Goal: Task Accomplishment & Management: Use online tool/utility

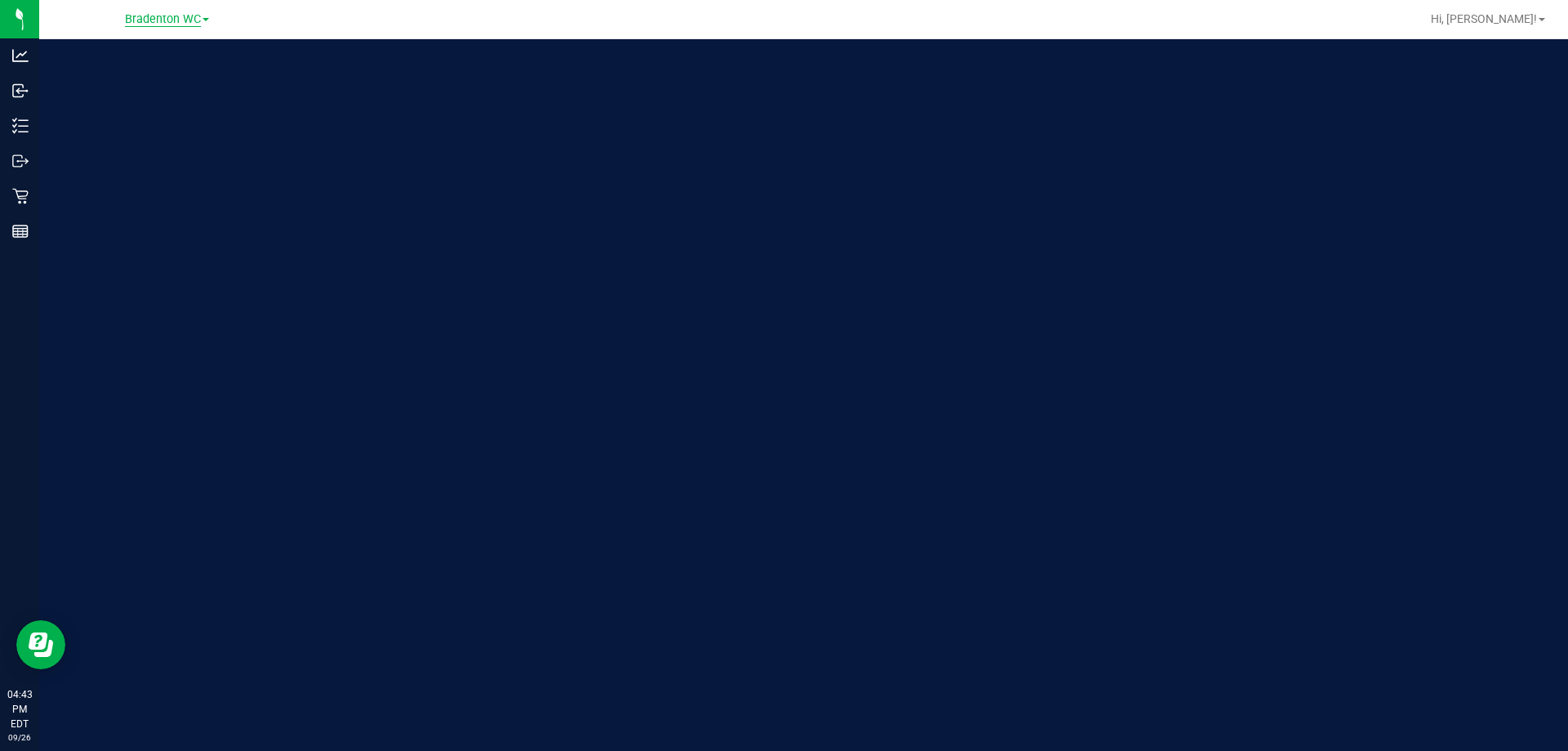
click at [173, 22] on span "Bradenton WC" at bounding box center [163, 20] width 76 height 14
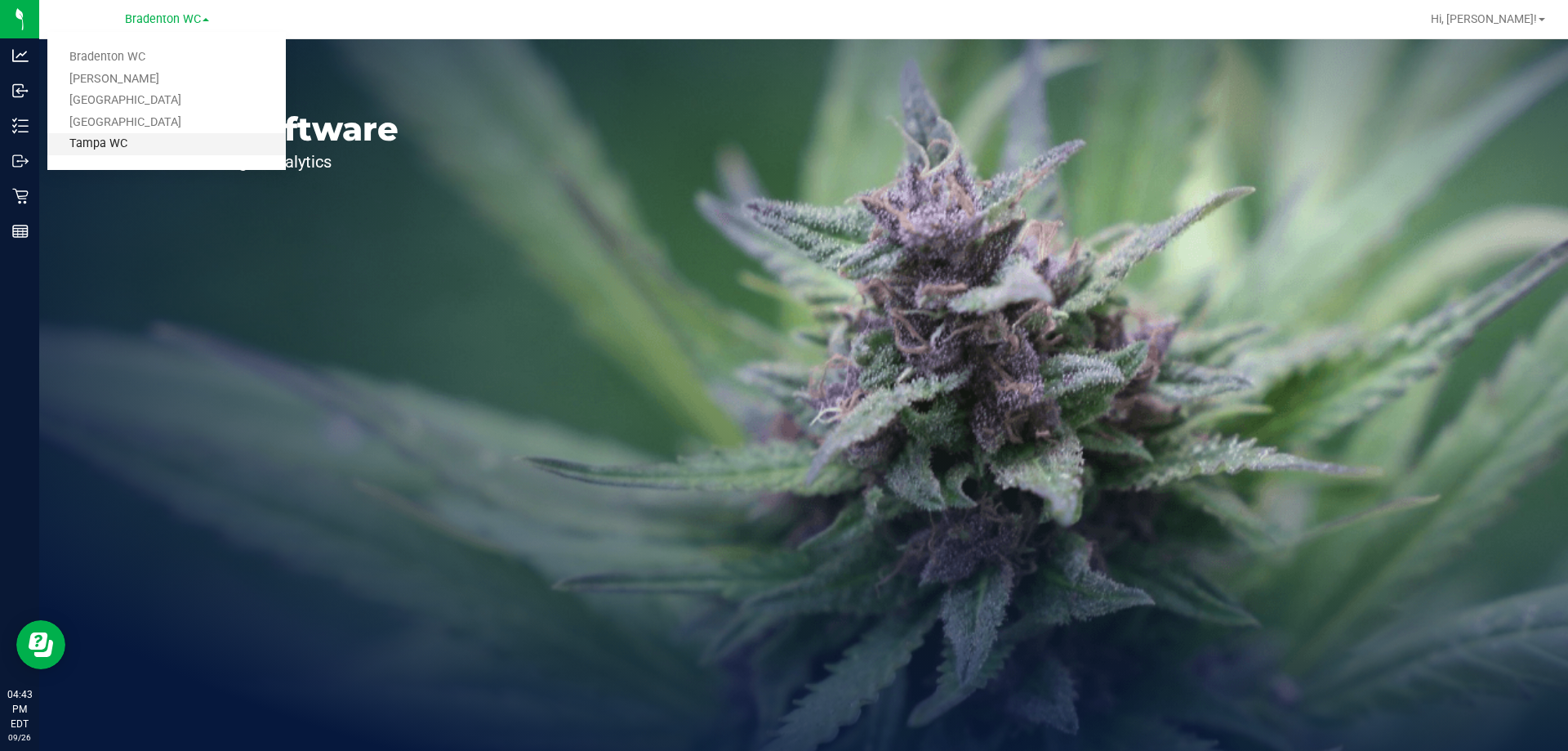
click at [164, 145] on link "Tampa WC" at bounding box center [166, 144] width 238 height 22
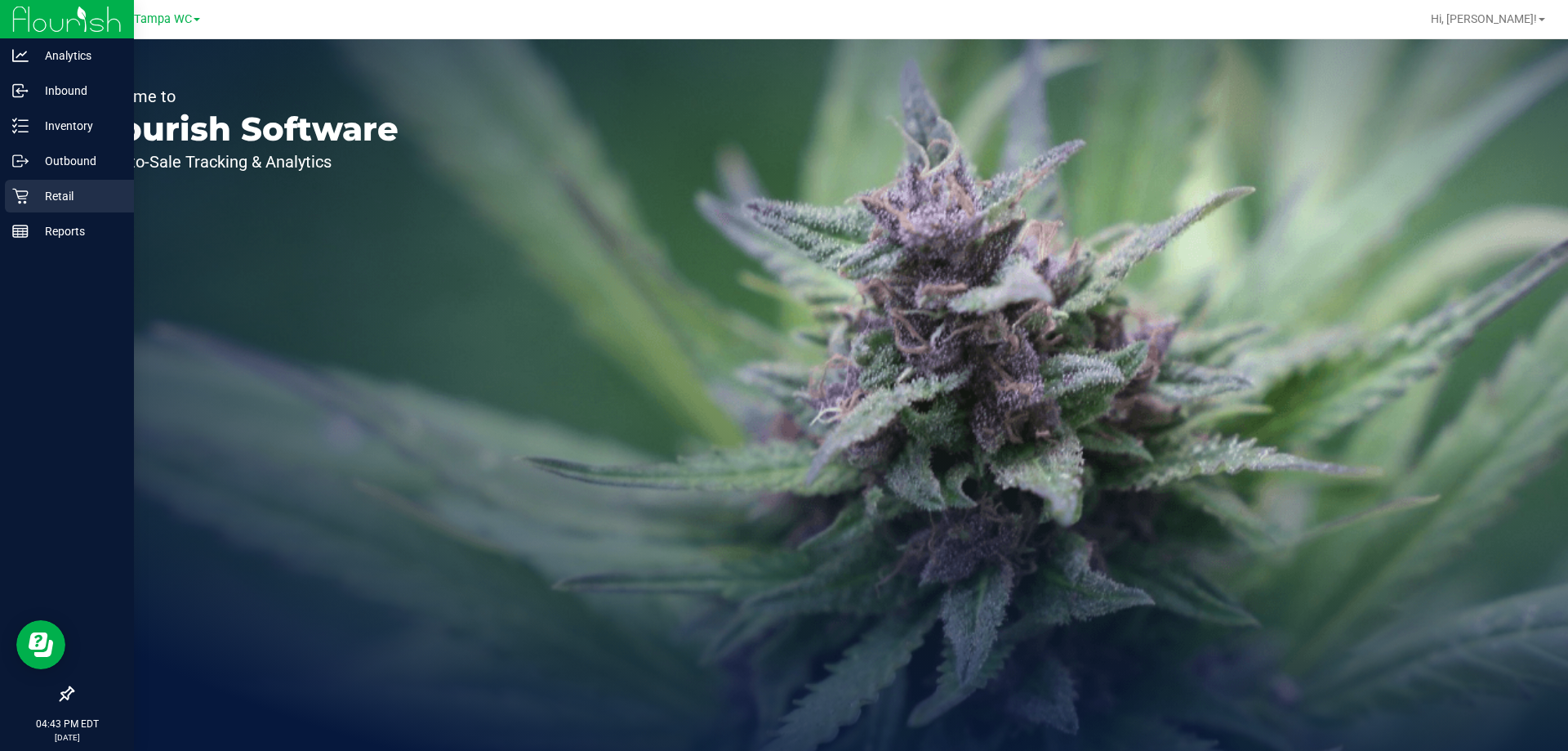
click at [1, 199] on link "Retail" at bounding box center [67, 196] width 134 height 35
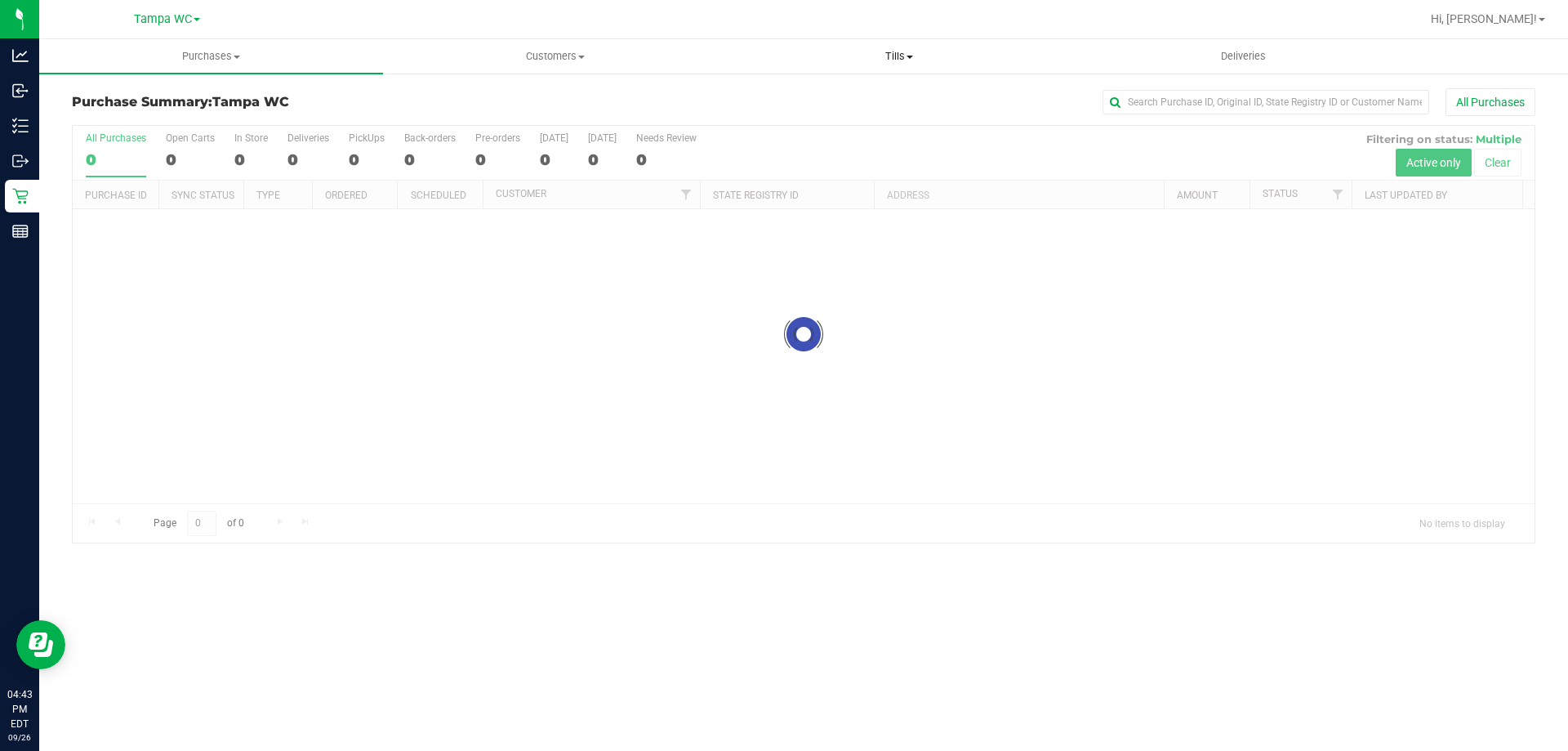
click at [909, 55] on span at bounding box center [909, 57] width 6 height 4
click at [863, 101] on li "Manage tills" at bounding box center [898, 99] width 344 height 20
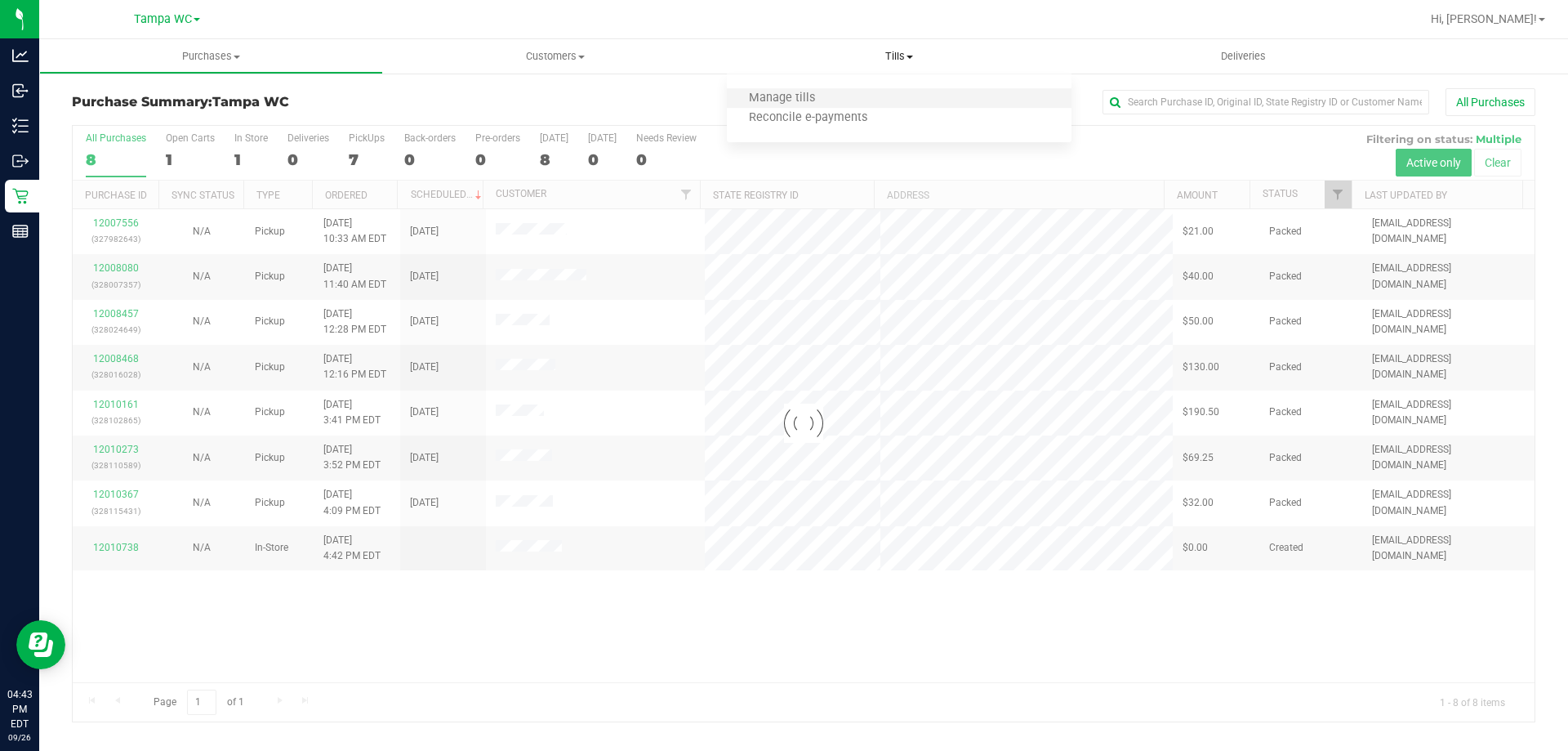
click at [843, 92] on li "Manage tills" at bounding box center [898, 99] width 344 height 20
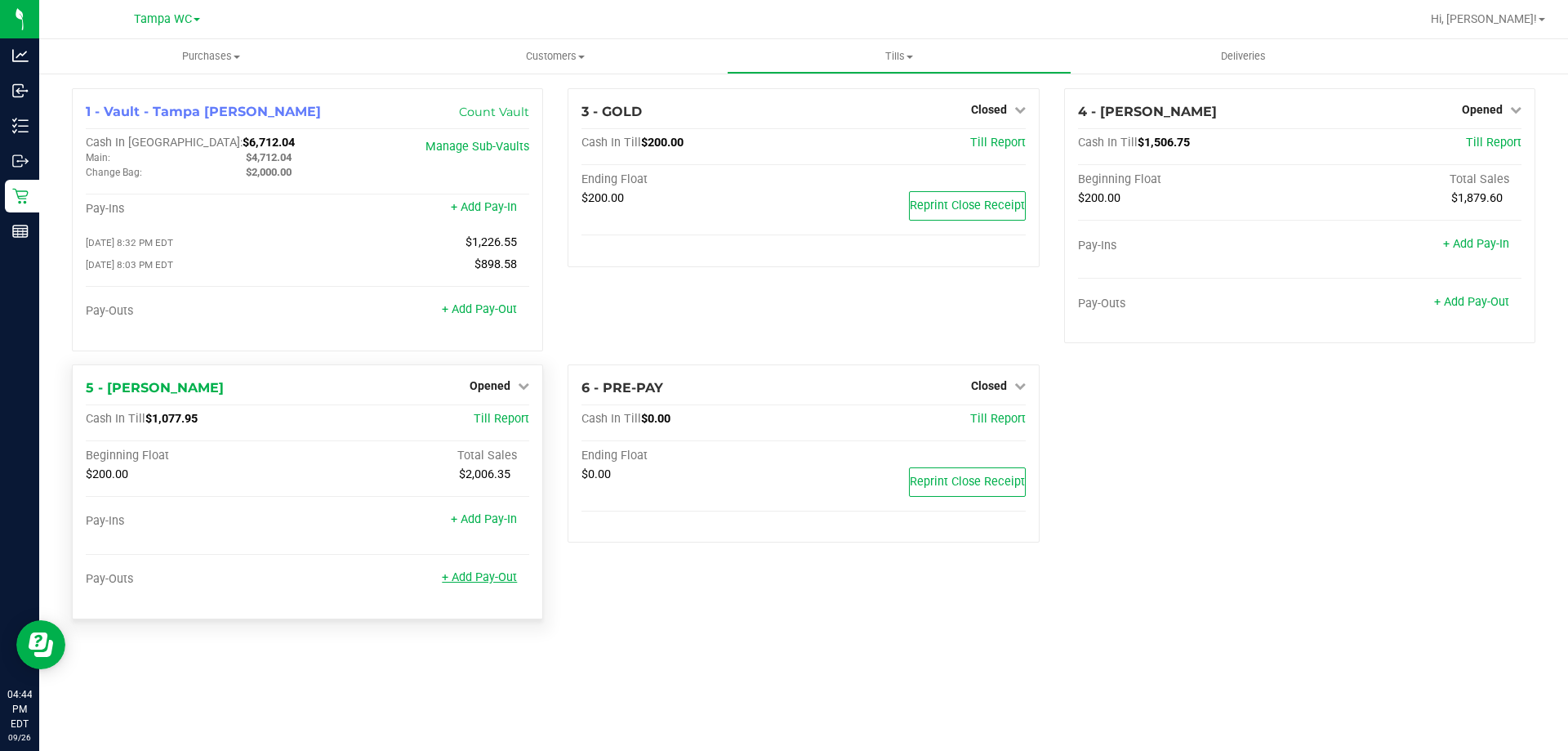
click at [476, 582] on link "+ Add Pay-Out" at bounding box center [480, 578] width 75 height 14
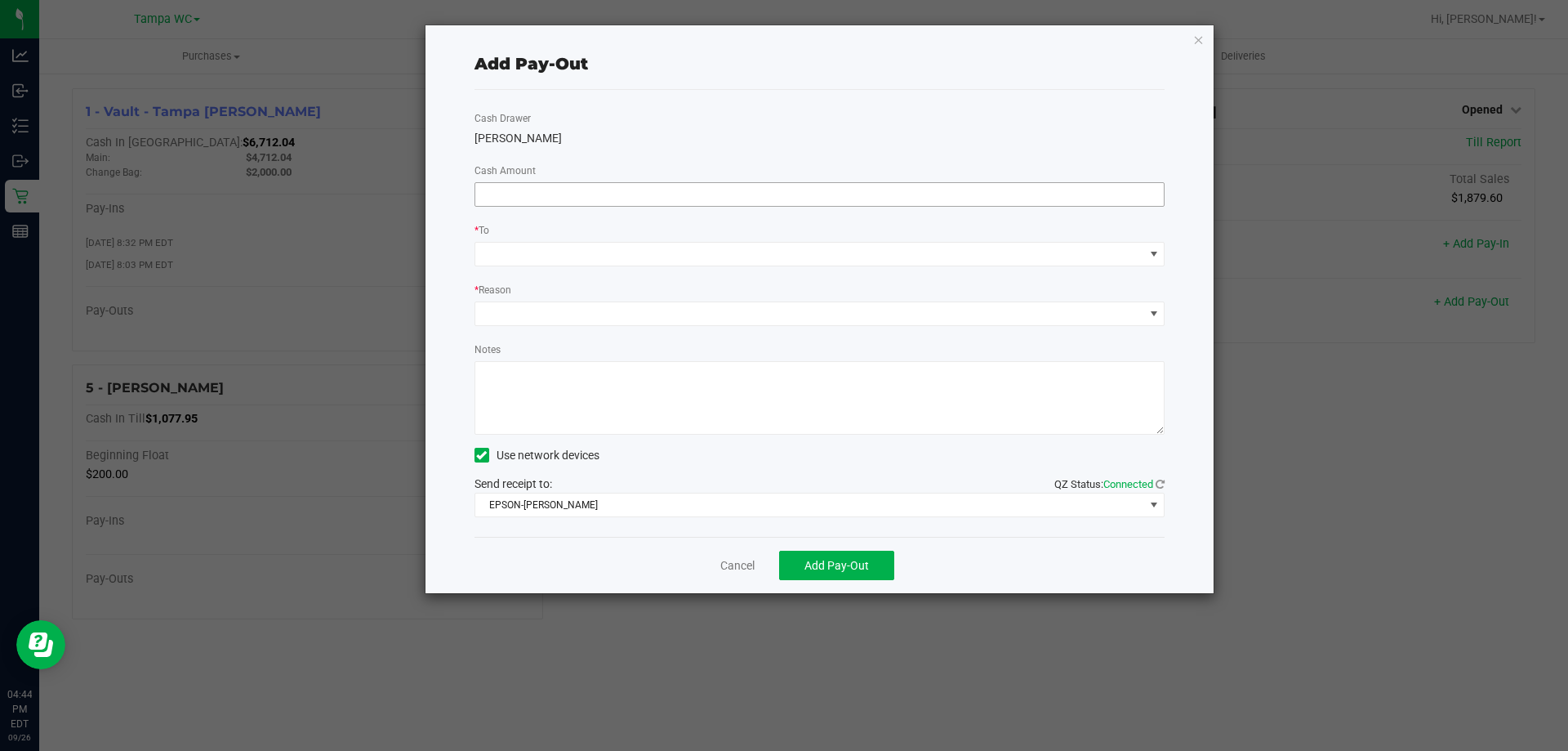
click at [735, 189] on input at bounding box center [820, 195] width 689 height 23
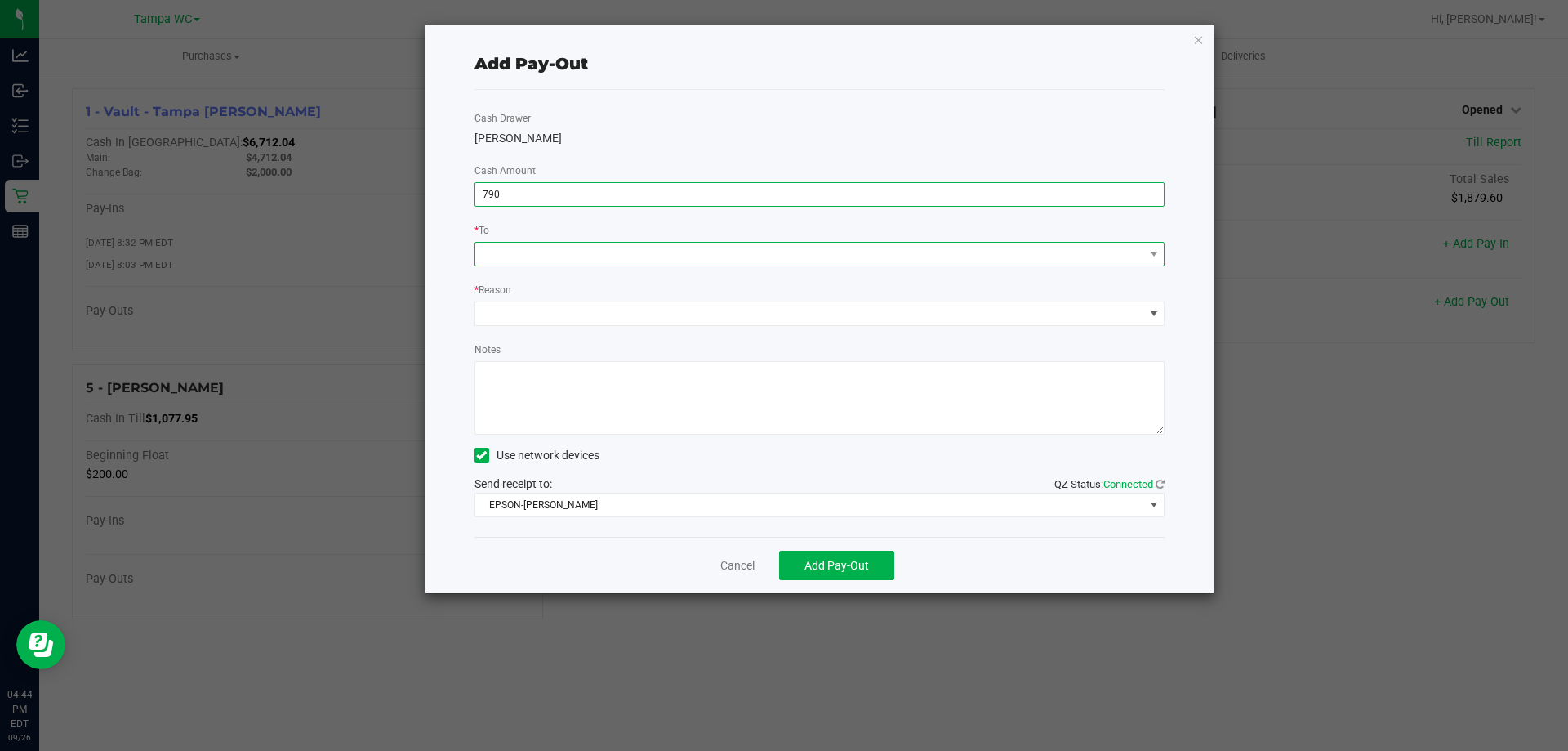
type input "$790.00"
click at [697, 254] on span at bounding box center [809, 255] width 669 height 23
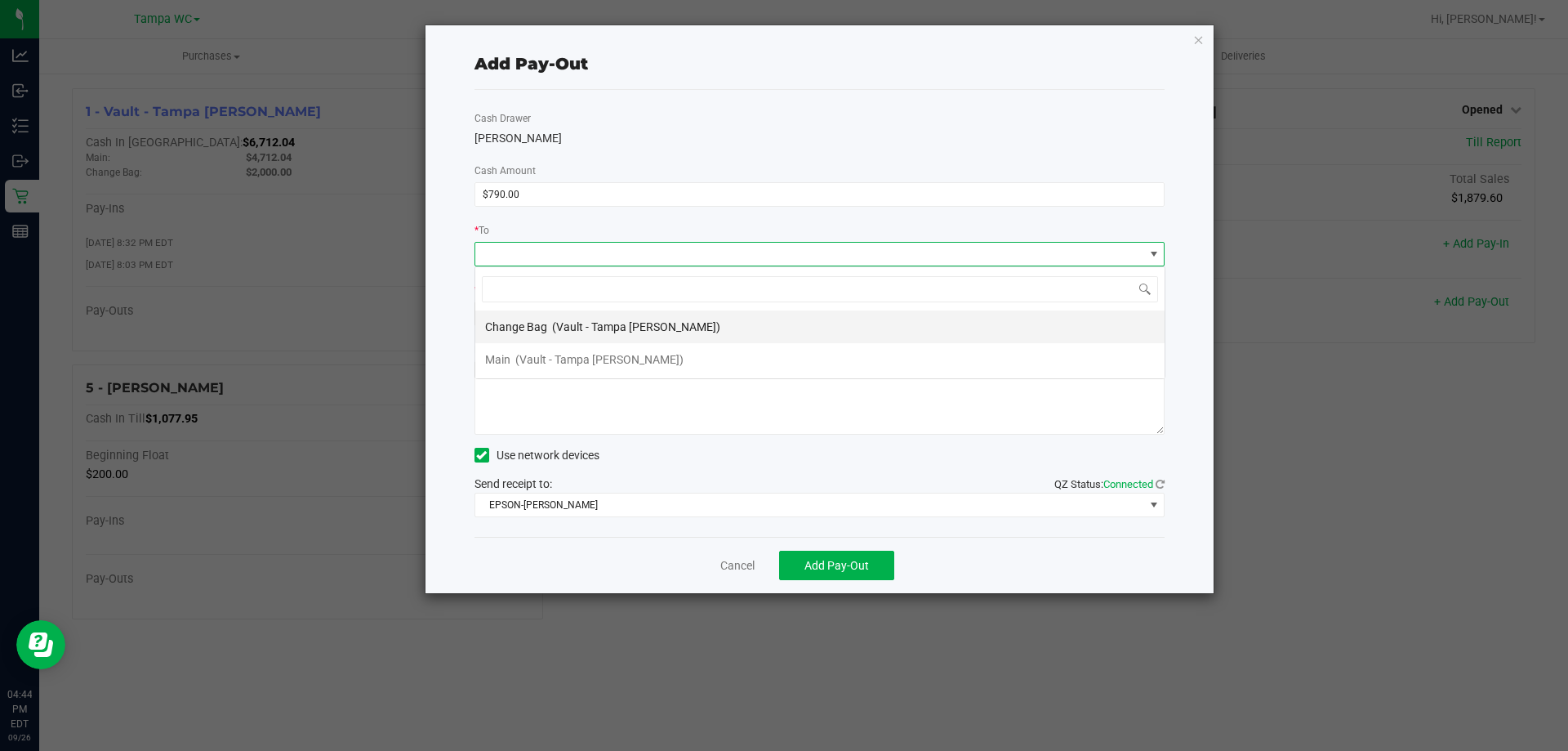
scroll to position [24, 690]
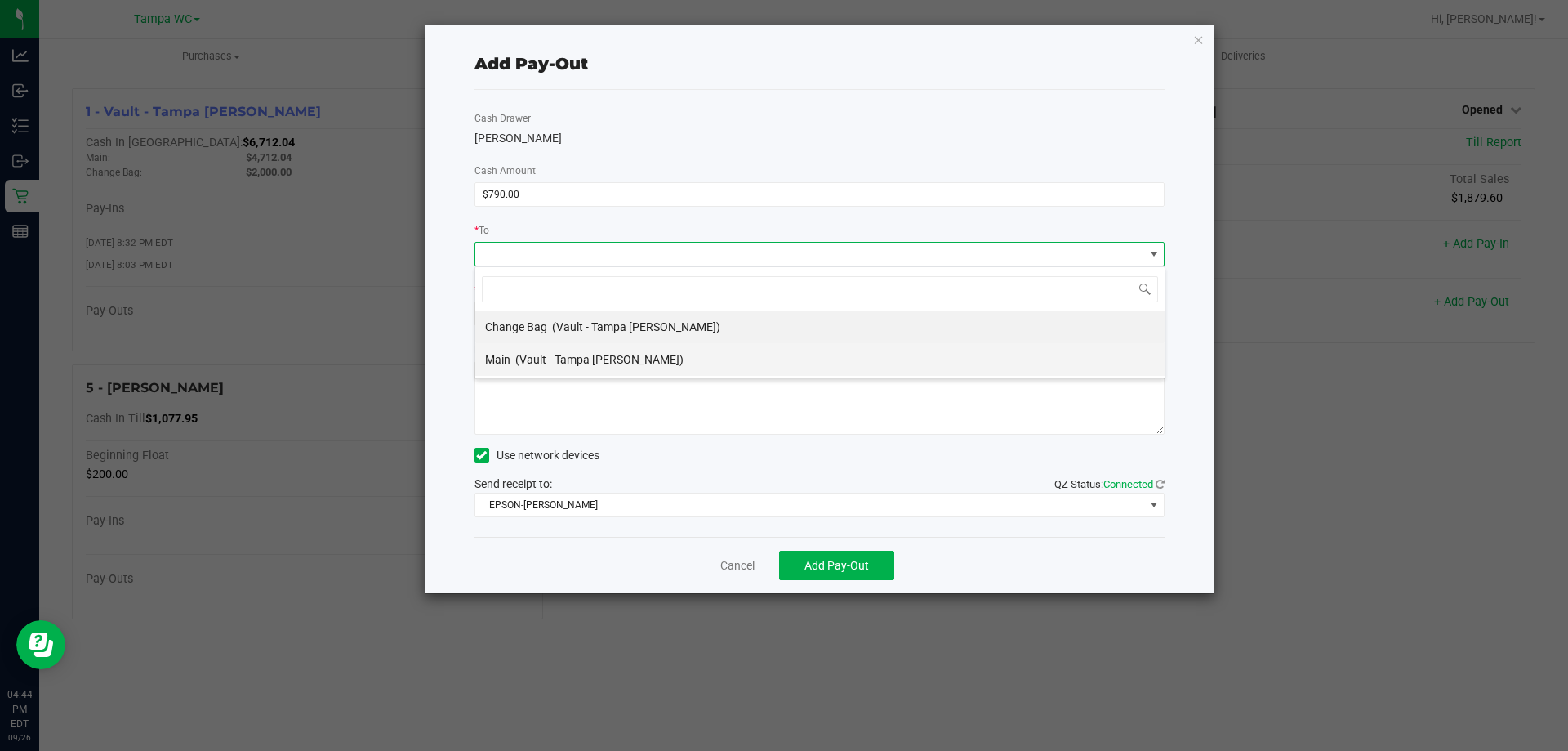
click at [656, 351] on li "Main (Vault - Tampa [PERSON_NAME])" at bounding box center [820, 359] width 689 height 33
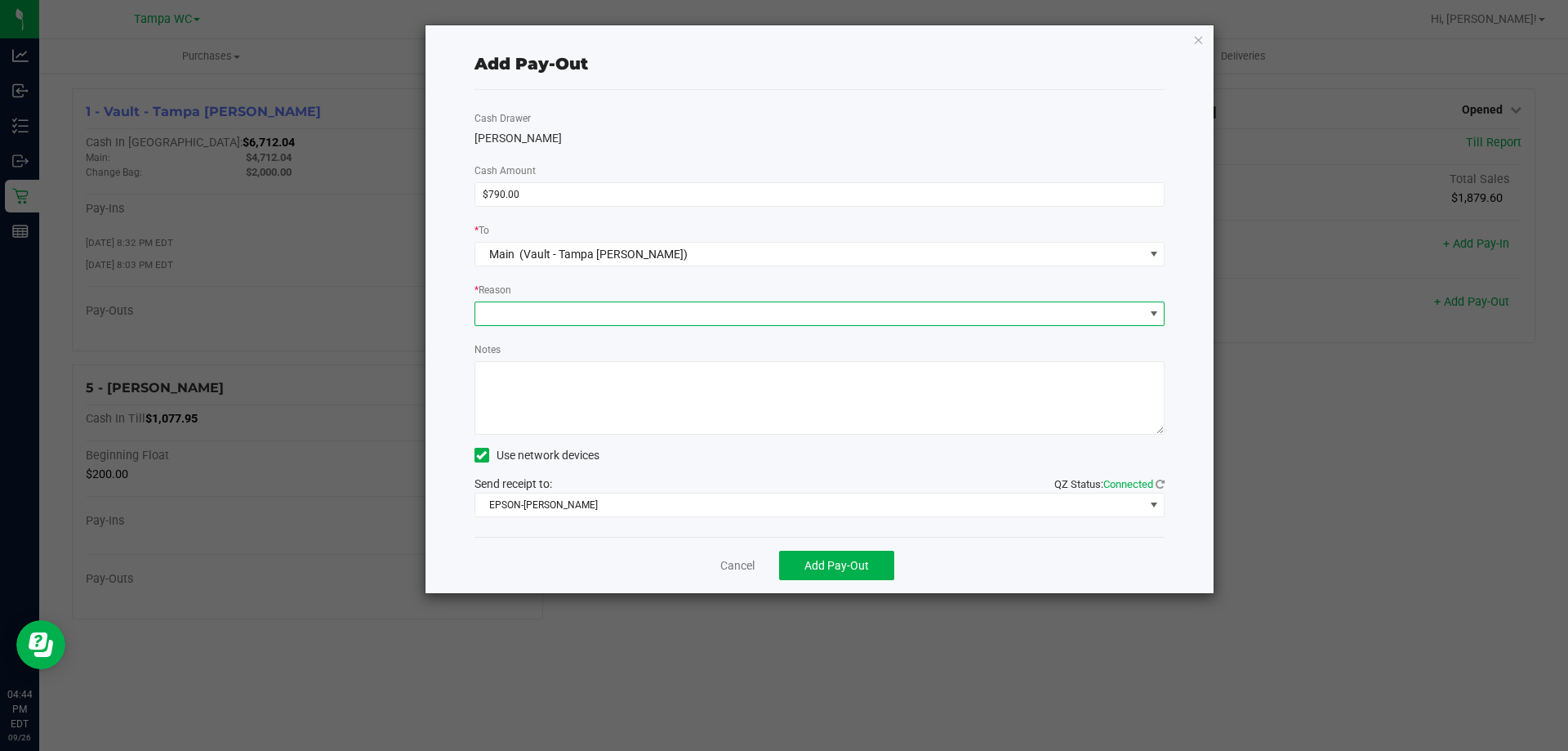
click at [647, 319] on span at bounding box center [809, 313] width 669 height 23
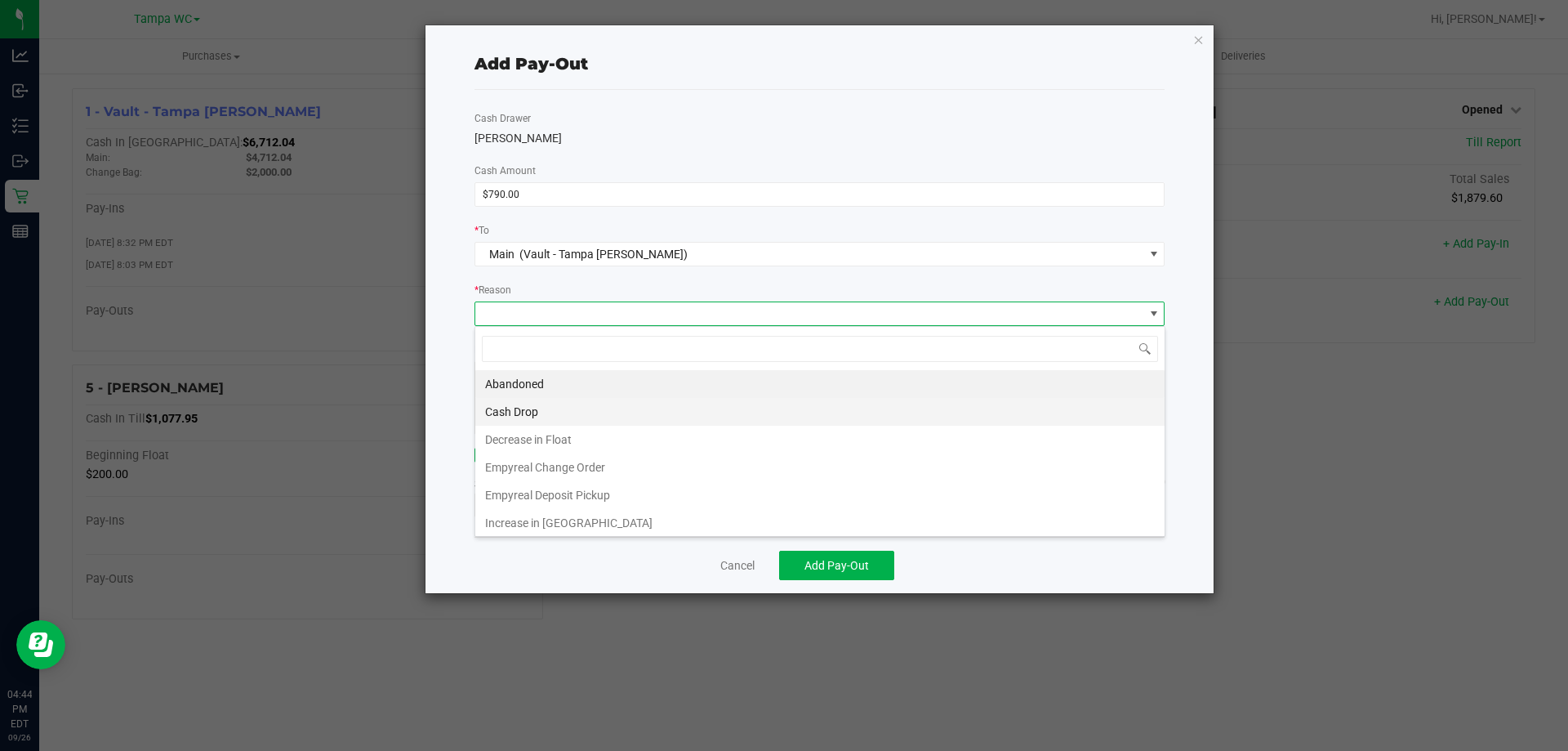
click at [611, 413] on li "Cash Drop" at bounding box center [820, 411] width 689 height 28
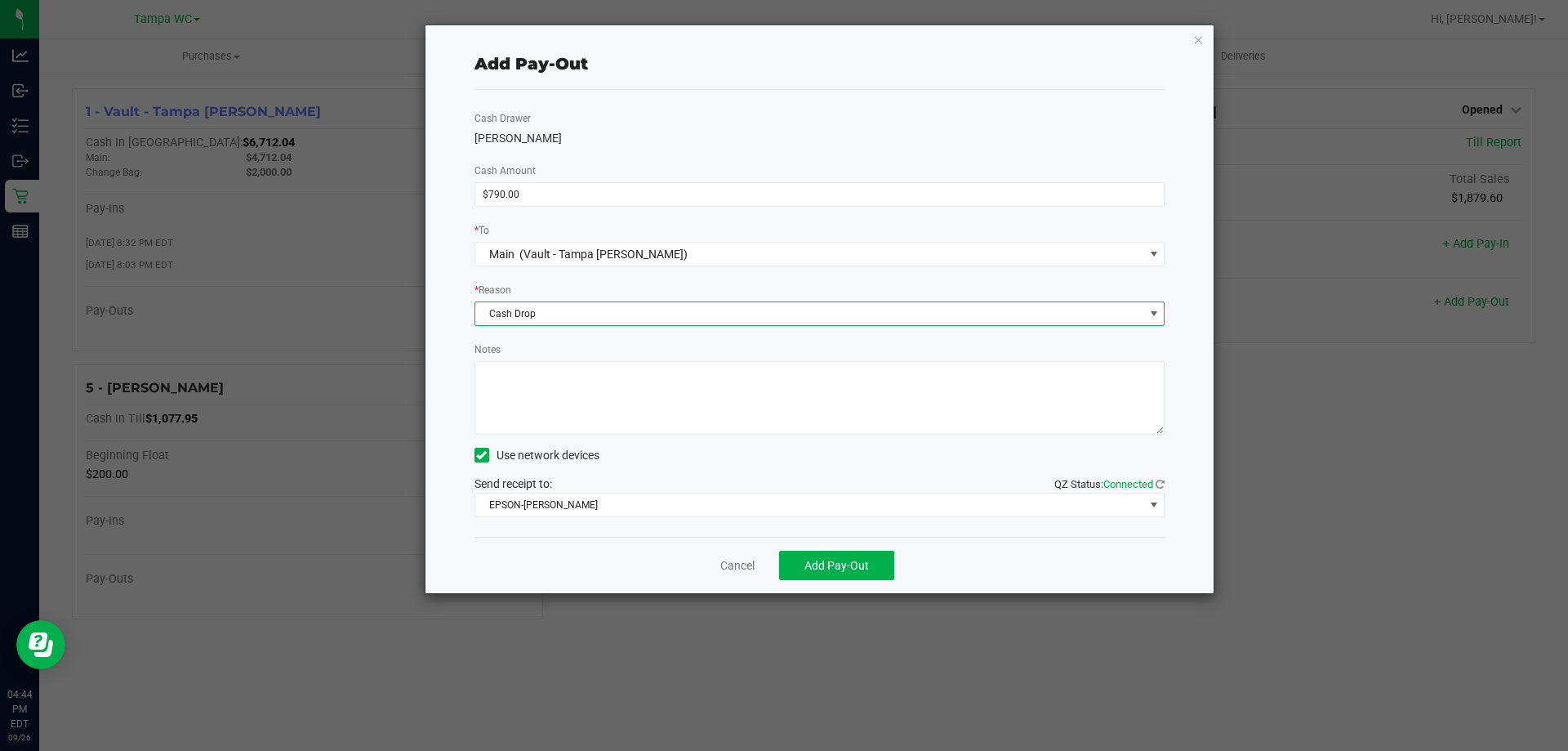
click at [624, 419] on textarea "Notes" at bounding box center [820, 397] width 691 height 73
type textarea "ZG"
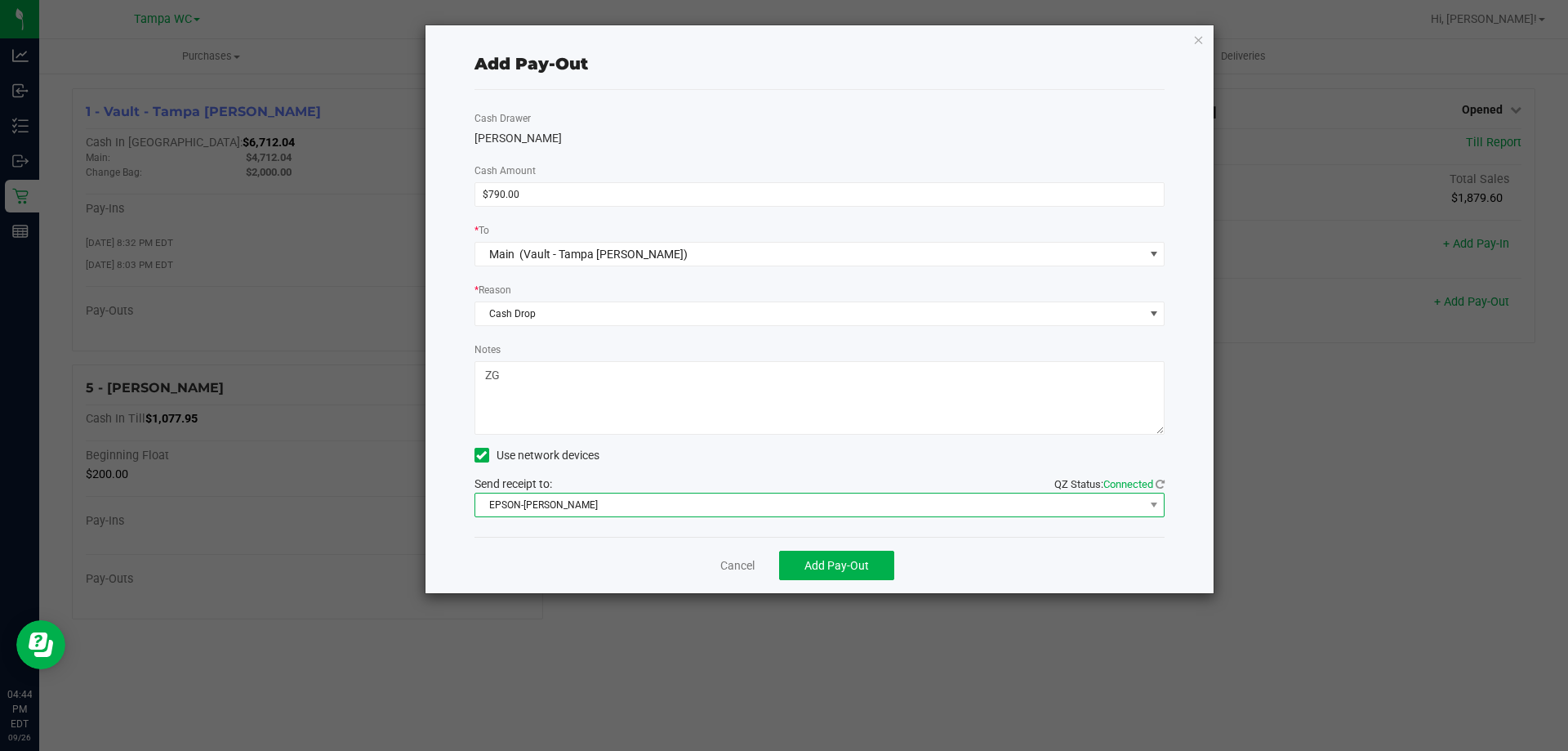
click at [676, 497] on span "EPSON-[PERSON_NAME]" at bounding box center [809, 505] width 669 height 23
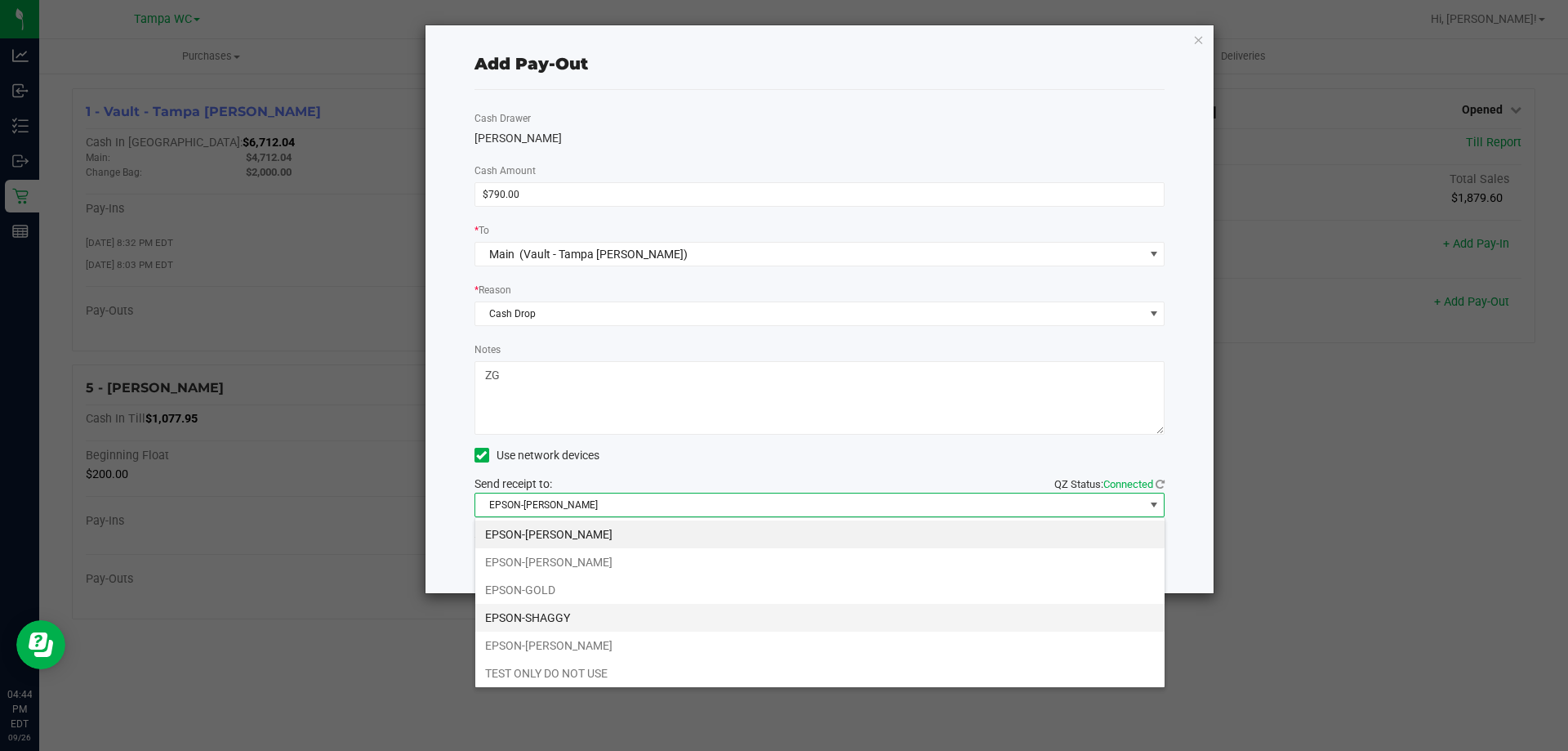
drag, startPoint x: 625, startPoint y: 608, endPoint x: 631, endPoint y: 589, distance: 19.9
click at [624, 608] on li "EPSON-SHAGGY" at bounding box center [820, 617] width 689 height 28
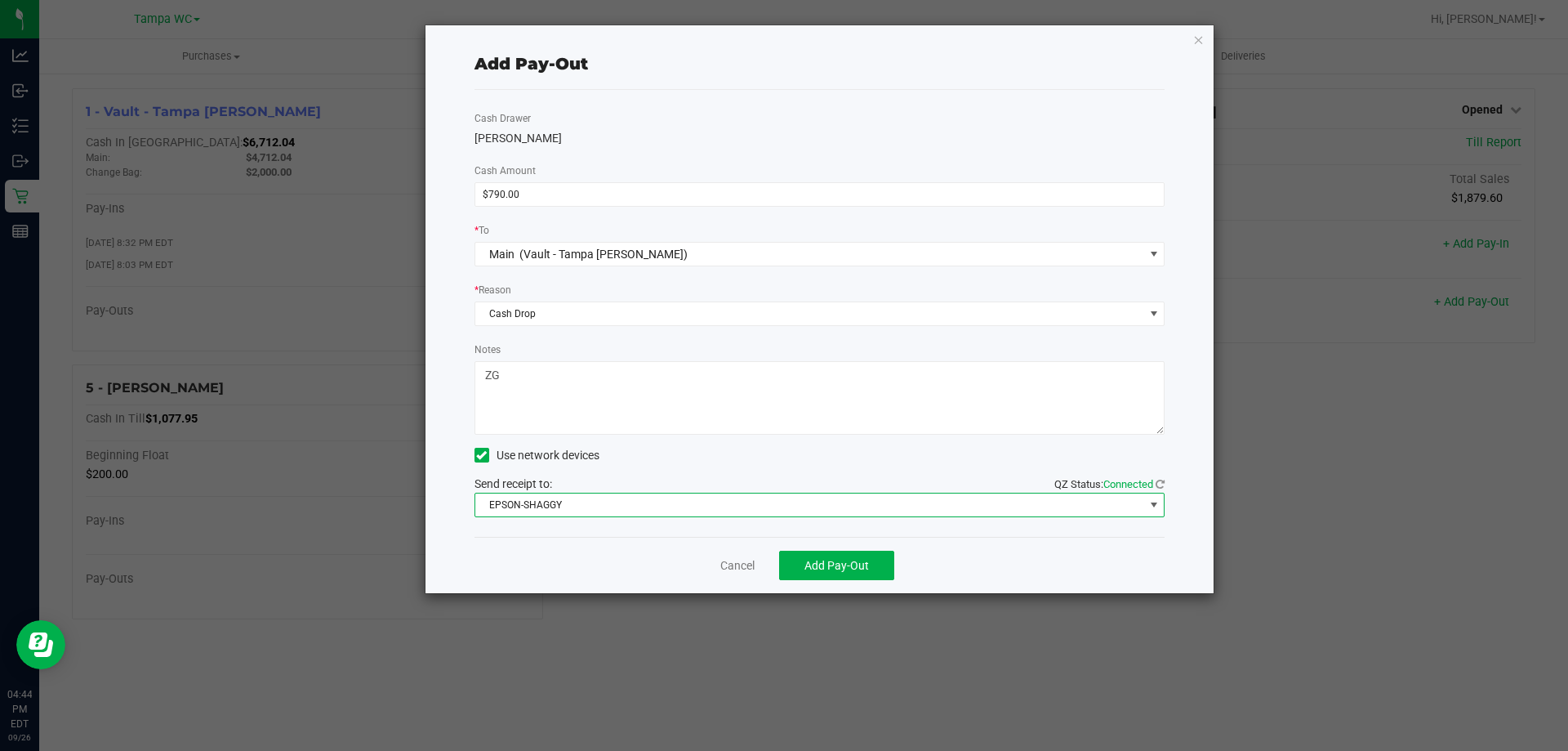
click at [635, 576] on div "Cancel Add Pay-Out" at bounding box center [820, 564] width 691 height 56
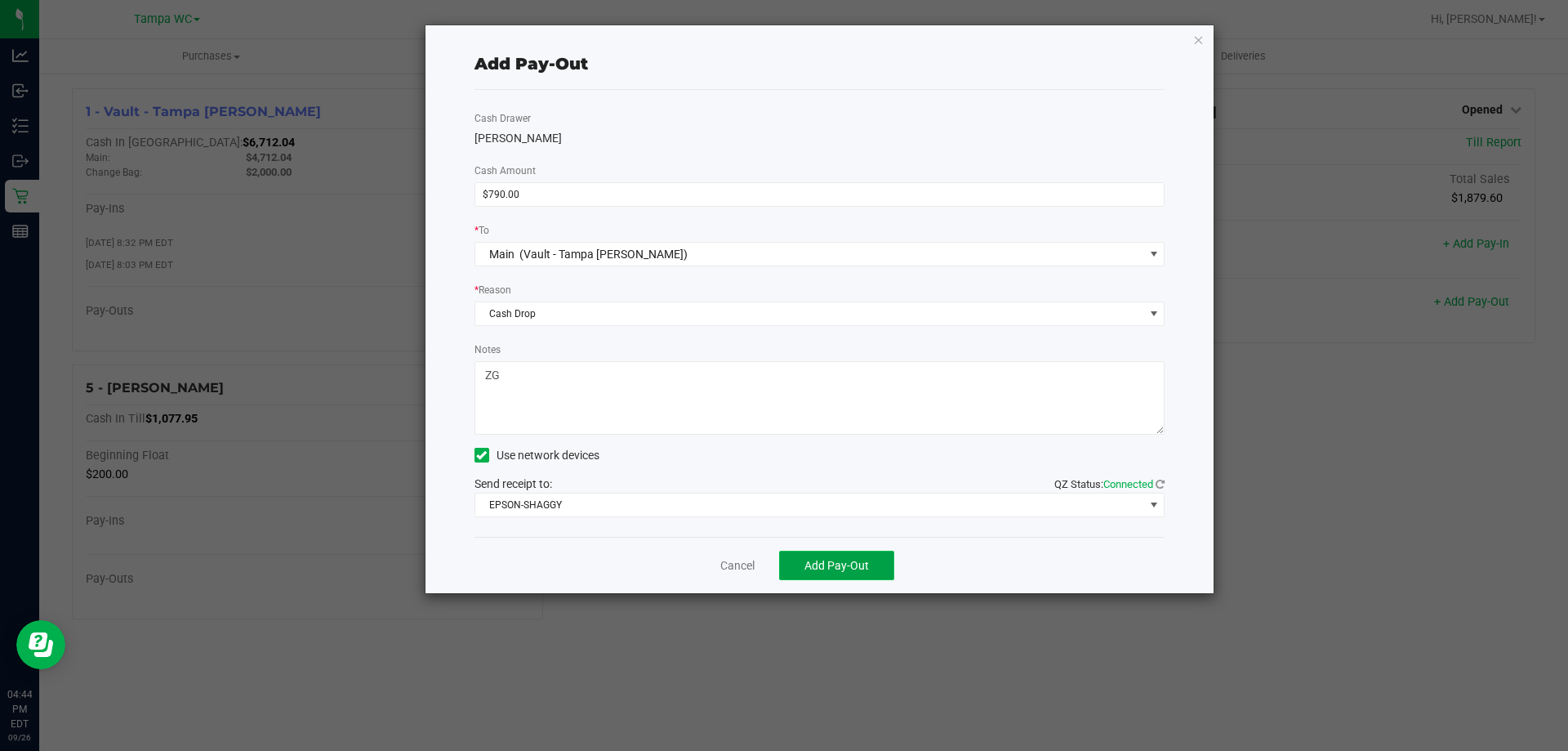
click at [841, 566] on span "Add Pay-Out" at bounding box center [837, 565] width 64 height 13
click at [717, 572] on link "Dismiss" at bounding box center [732, 565] width 39 height 17
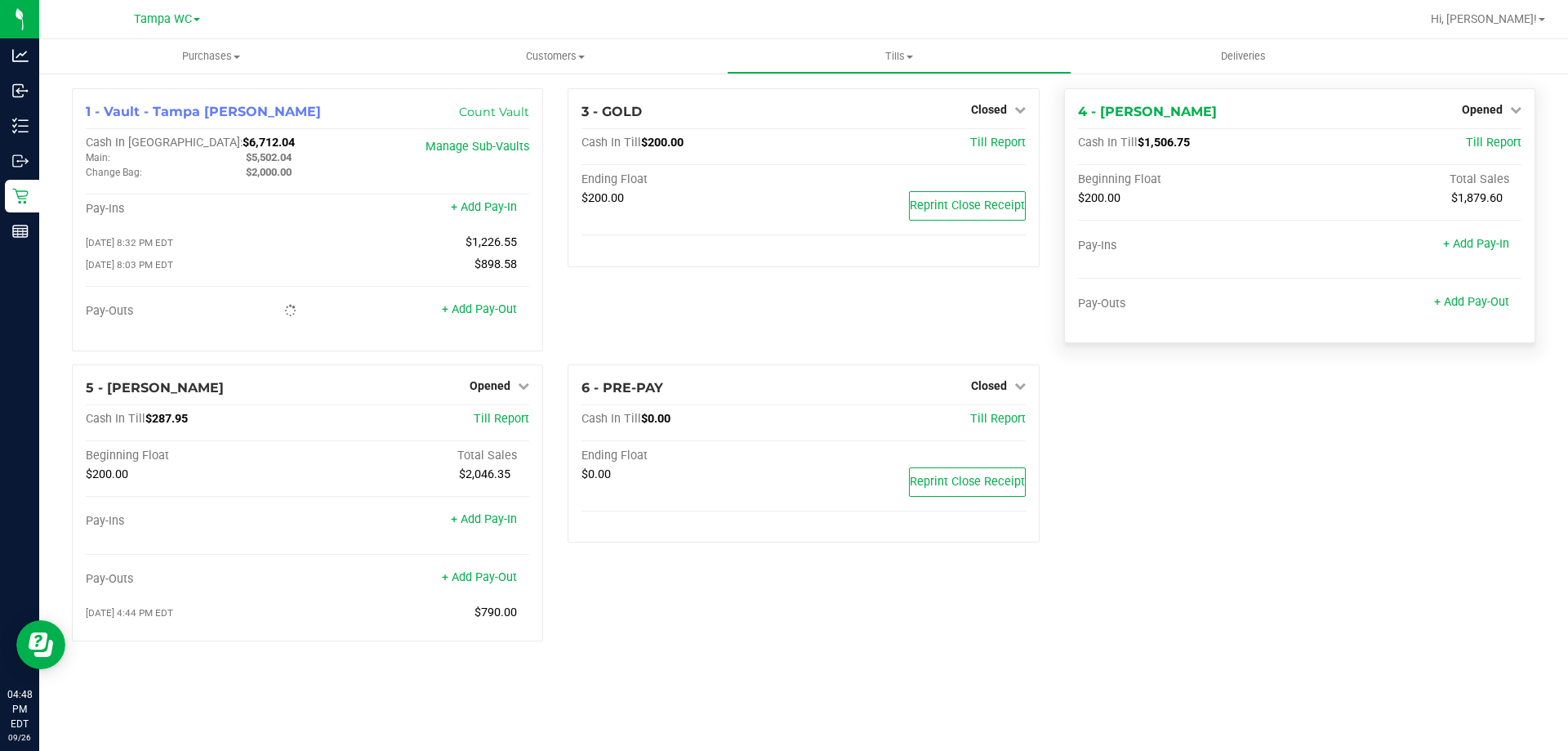
click at [1474, 292] on div "+ Add Pay-Out" at bounding box center [1472, 291] width 75 height 35
click at [1473, 298] on link "+ Add Pay-Out" at bounding box center [1472, 302] width 75 height 14
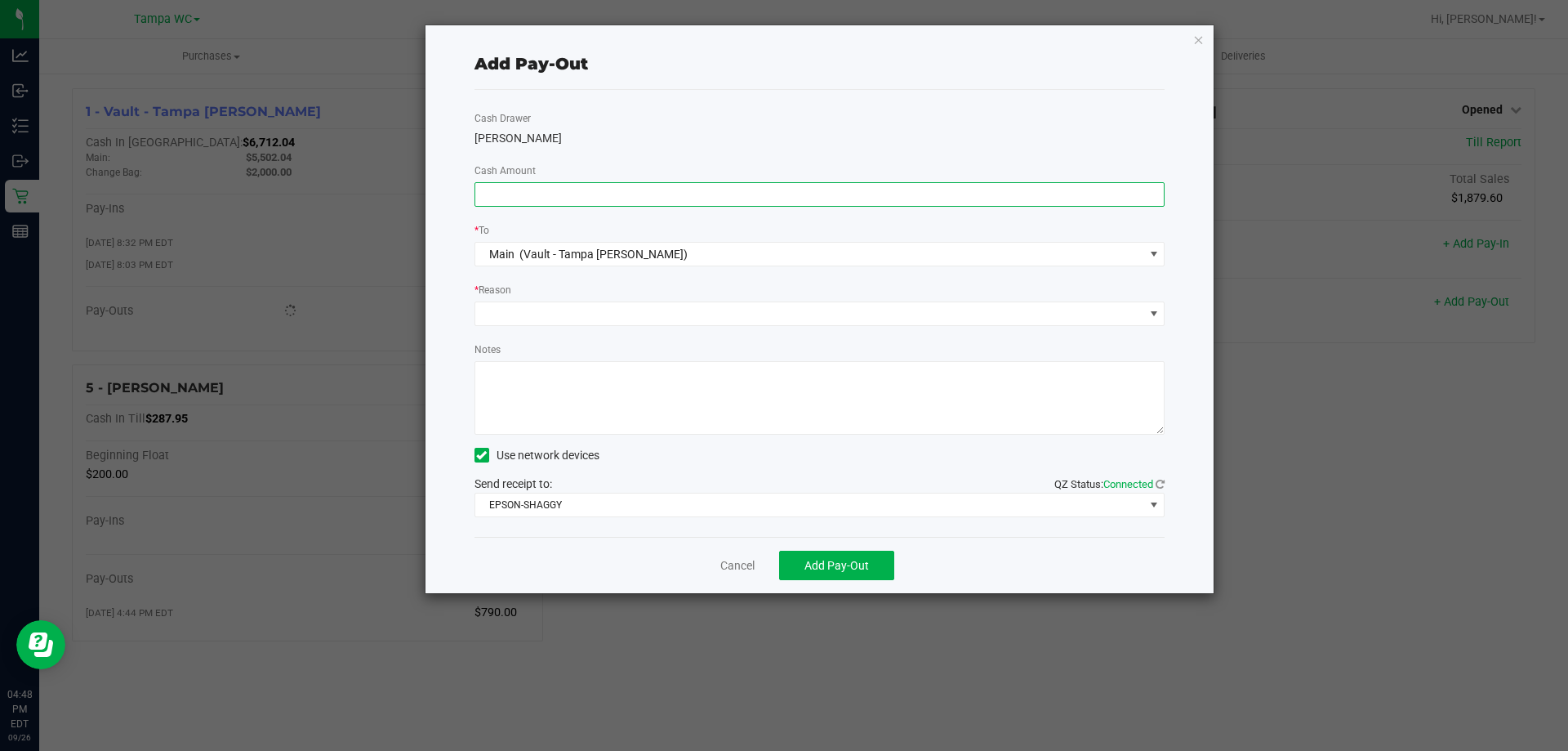
click at [738, 187] on input at bounding box center [820, 195] width 689 height 23
type input "$1,180.00"
drag, startPoint x: 571, startPoint y: 340, endPoint x: 564, endPoint y: 323, distance: 18.4
click at [569, 337] on div "Cash Drawer [PERSON_NAME]-[PERSON_NAME] Amount $1,180.00 * To Main (Vault - Tam…" at bounding box center [820, 313] width 691 height 446
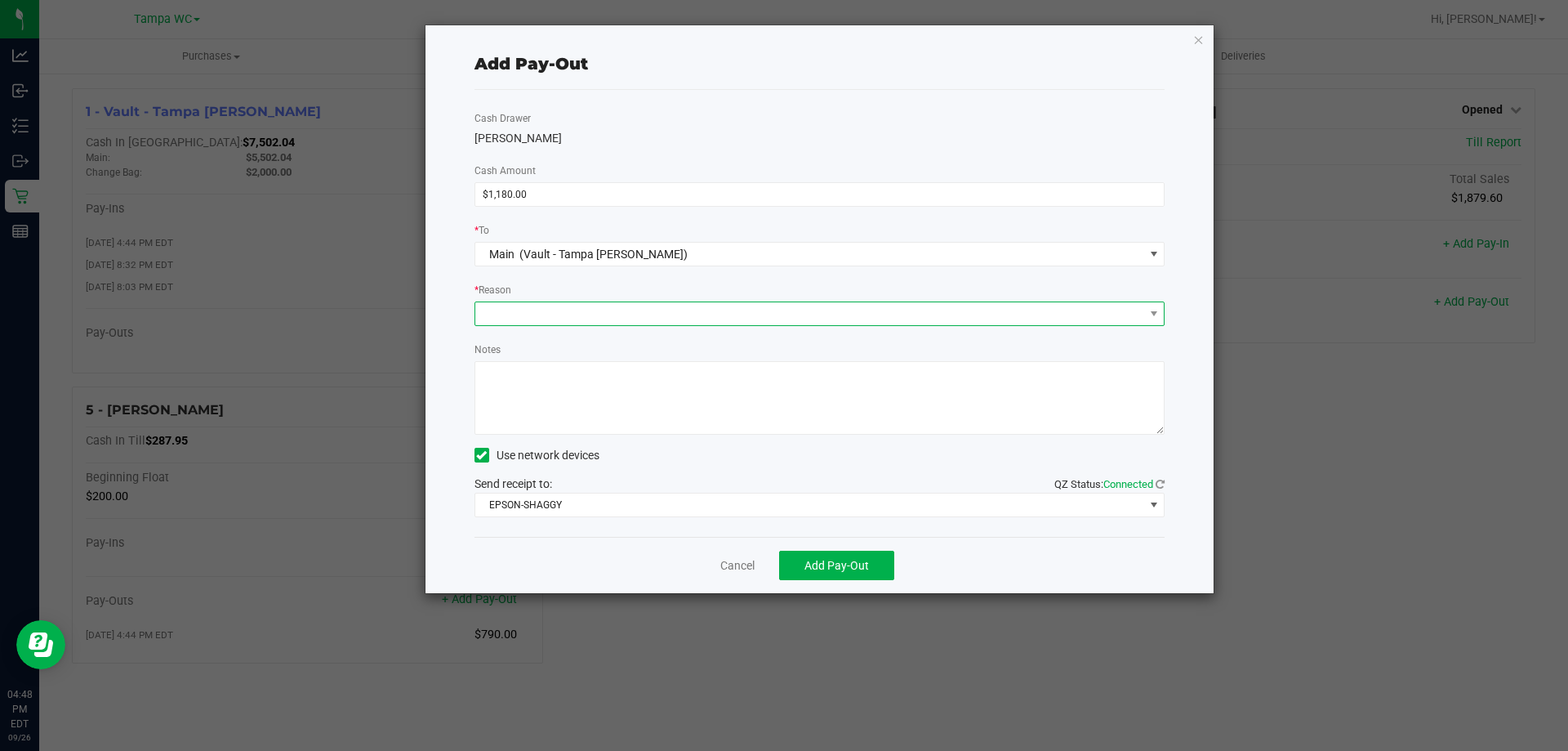
click at [561, 305] on span at bounding box center [809, 313] width 669 height 23
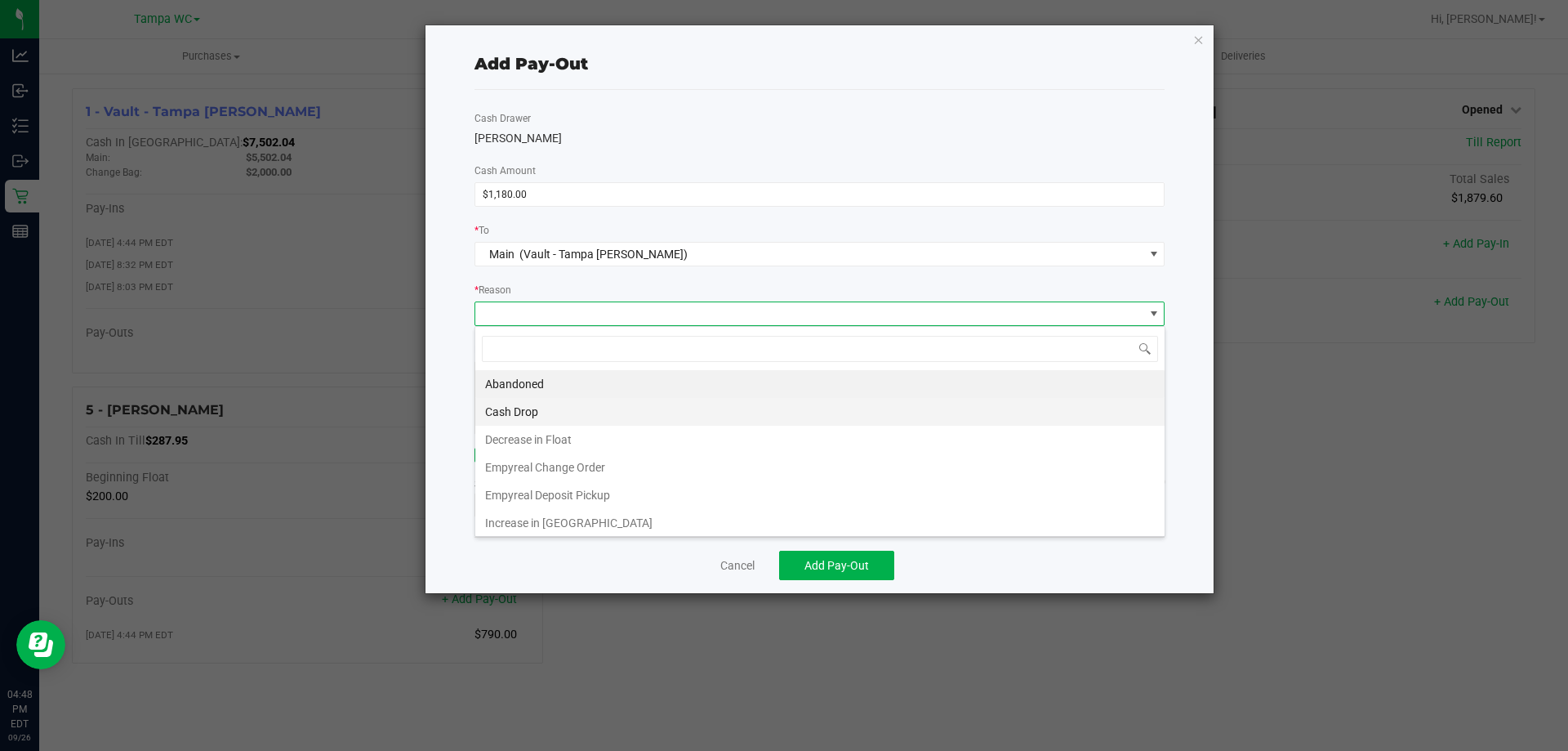
click at [551, 412] on li "Cash Drop" at bounding box center [820, 411] width 689 height 28
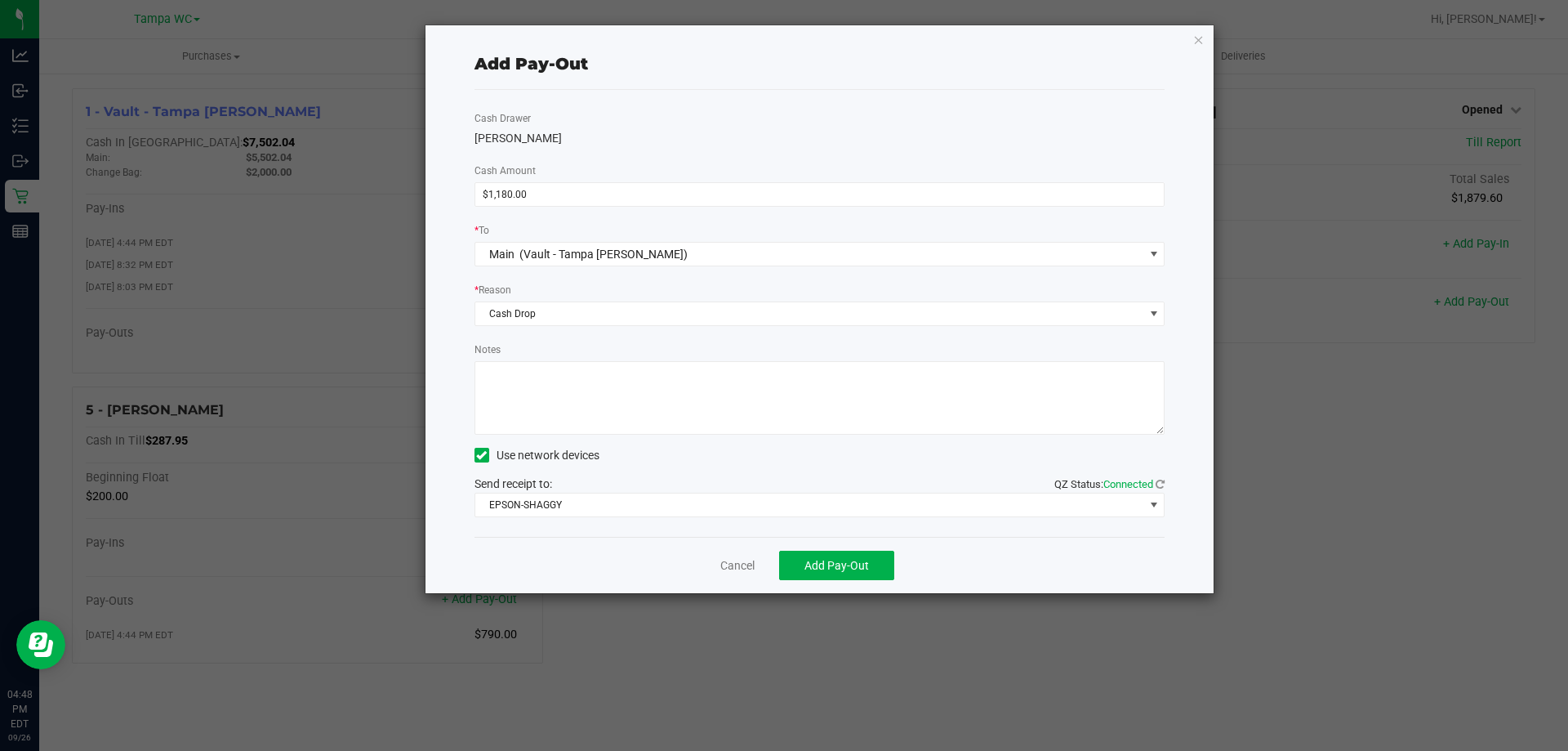
click at [580, 400] on textarea "Notes" at bounding box center [820, 397] width 691 height 73
type textarea "ZG"
click at [845, 561] on span "Add Pay-Out" at bounding box center [837, 565] width 64 height 13
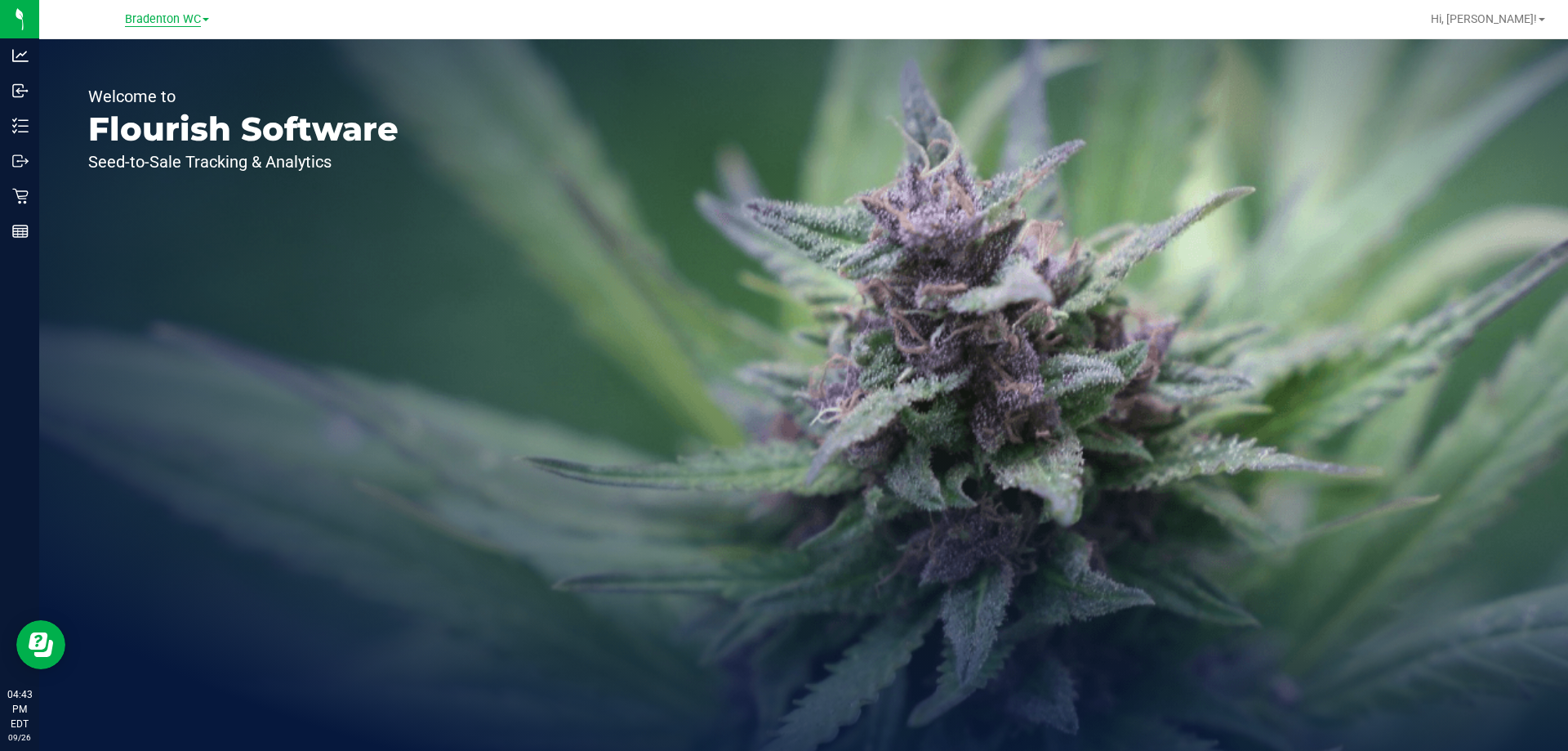
click at [181, 15] on span "Bradenton WC" at bounding box center [163, 20] width 76 height 14
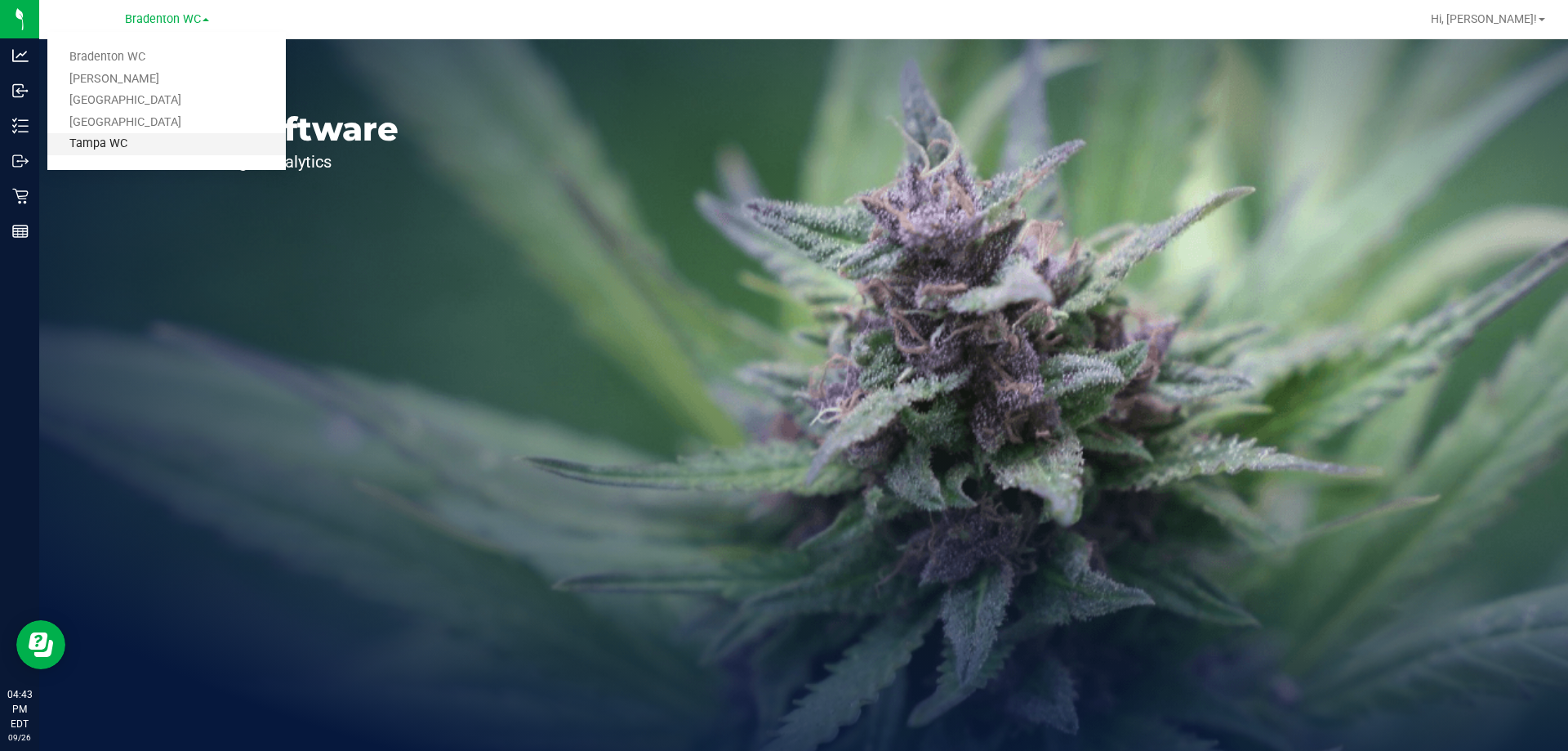
click at [154, 138] on link "Tampa WC" at bounding box center [166, 144] width 238 height 22
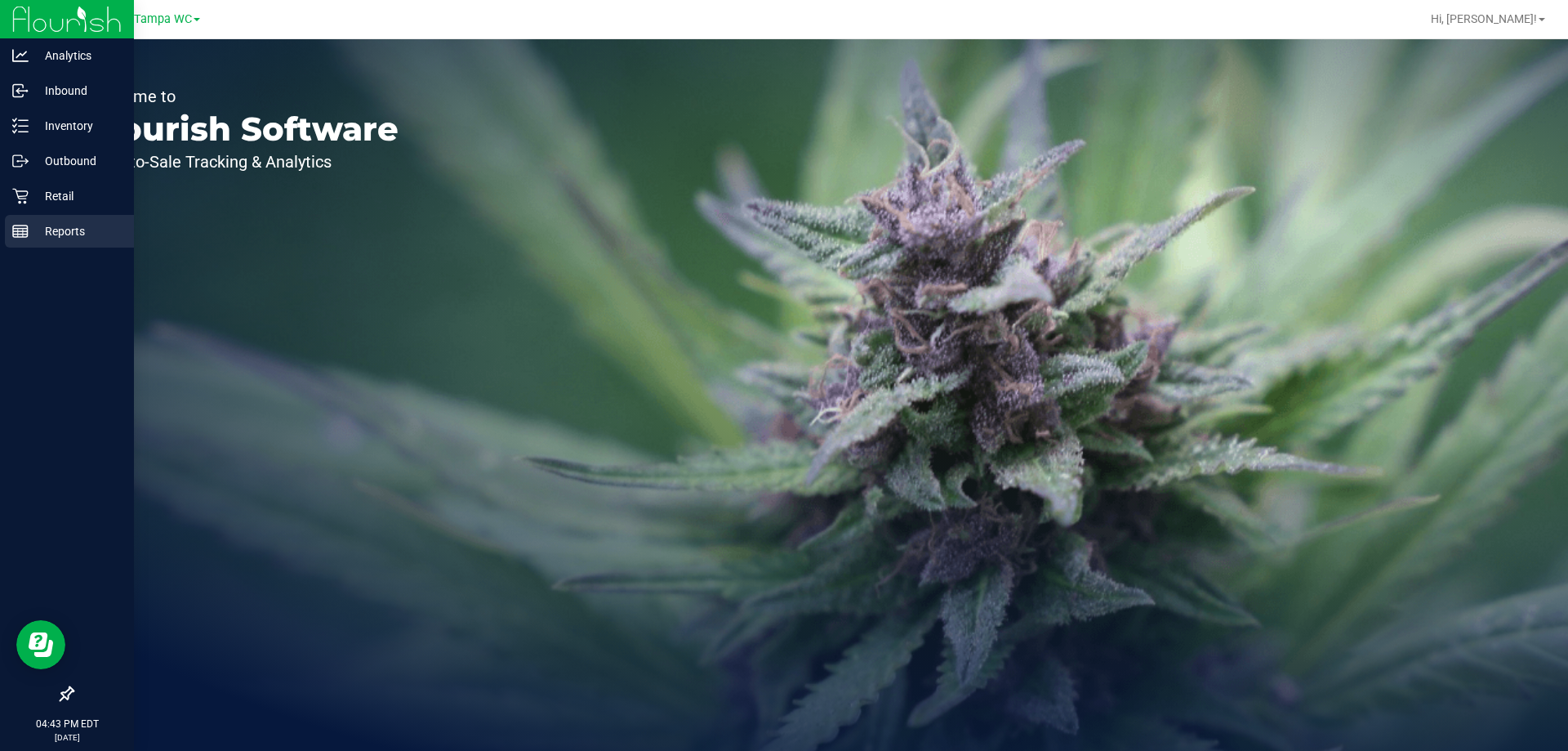
click at [28, 225] on icon at bounding box center [21, 231] width 16 height 16
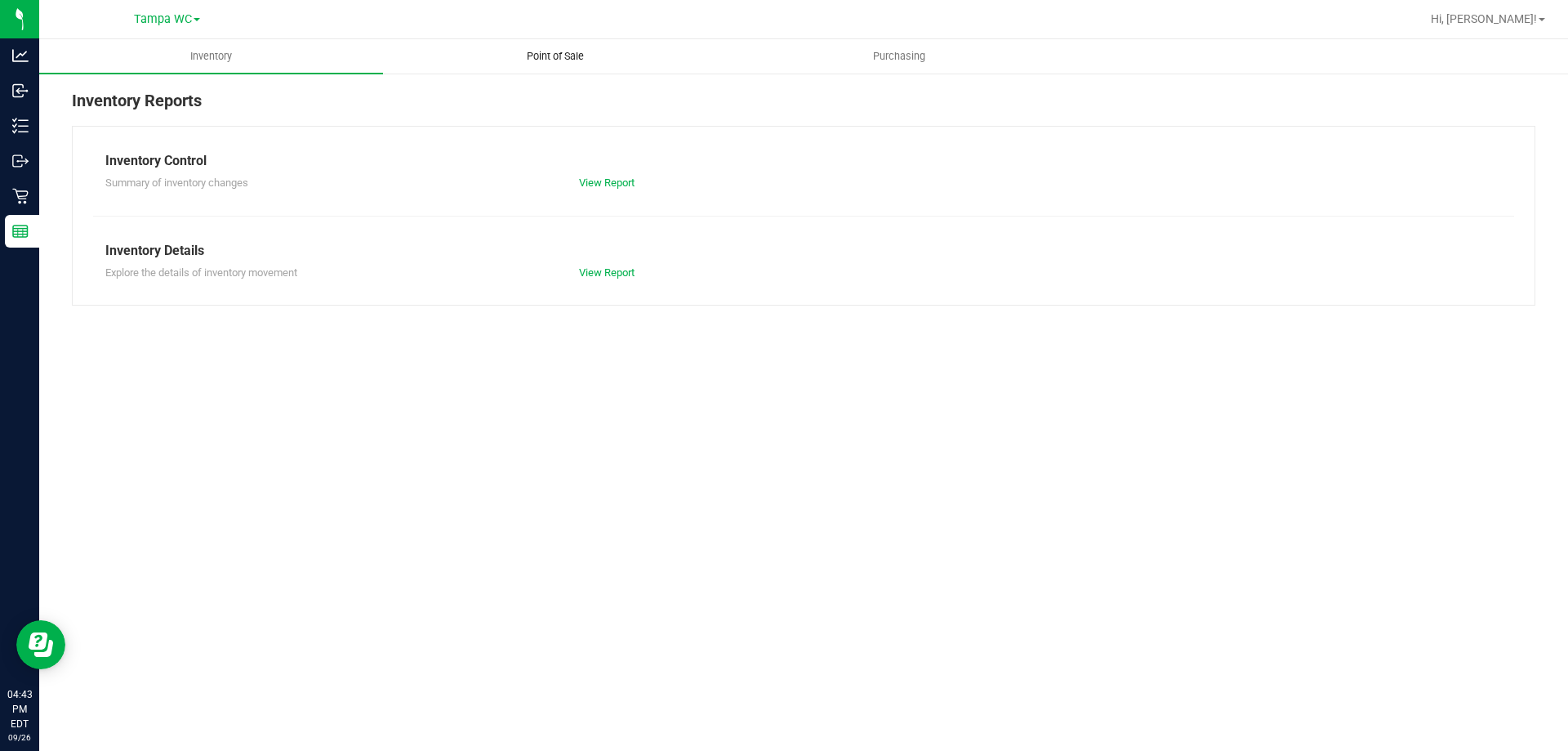
click at [529, 53] on span "Point of Sale" at bounding box center [555, 56] width 101 height 14
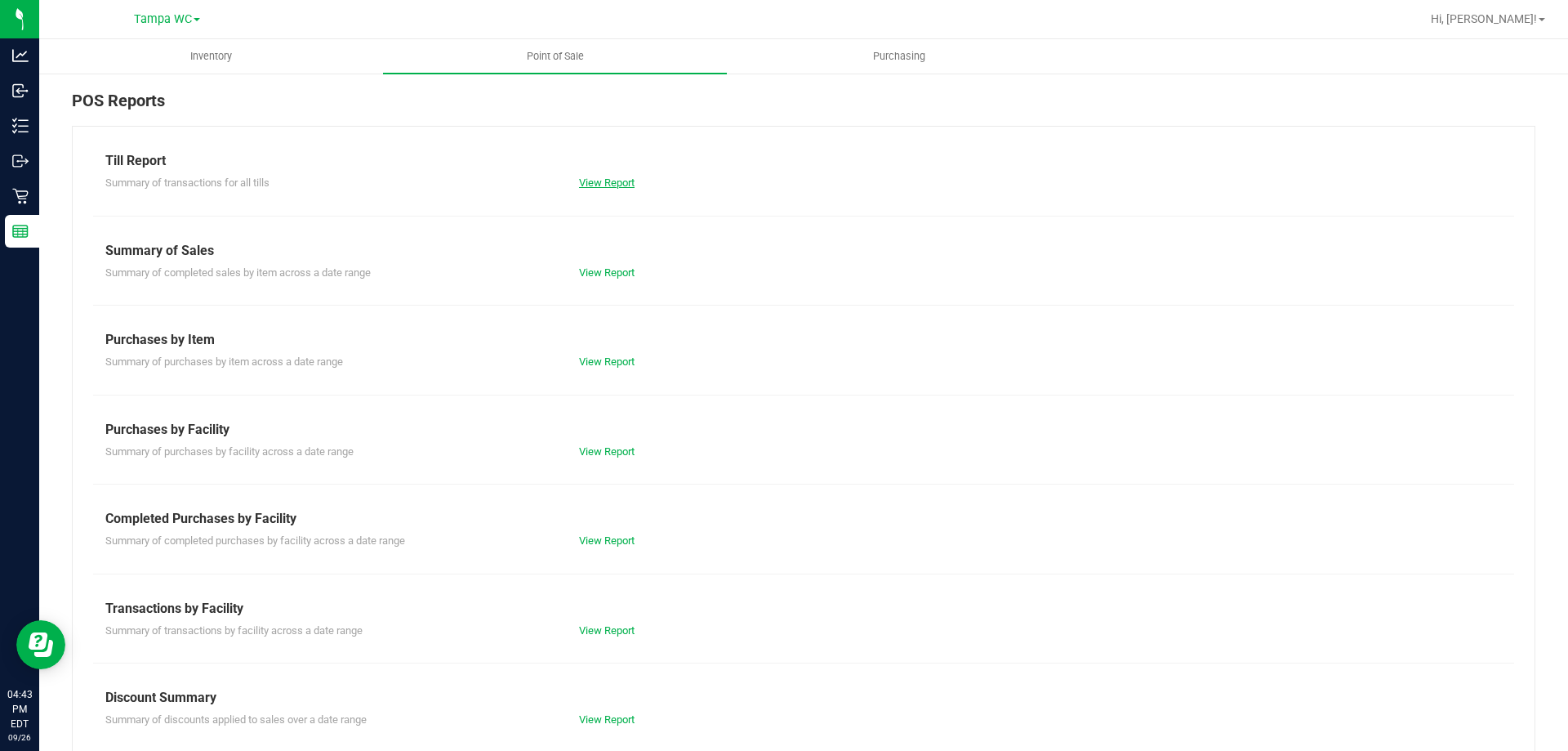
click at [611, 181] on link "View Report" at bounding box center [607, 183] width 55 height 13
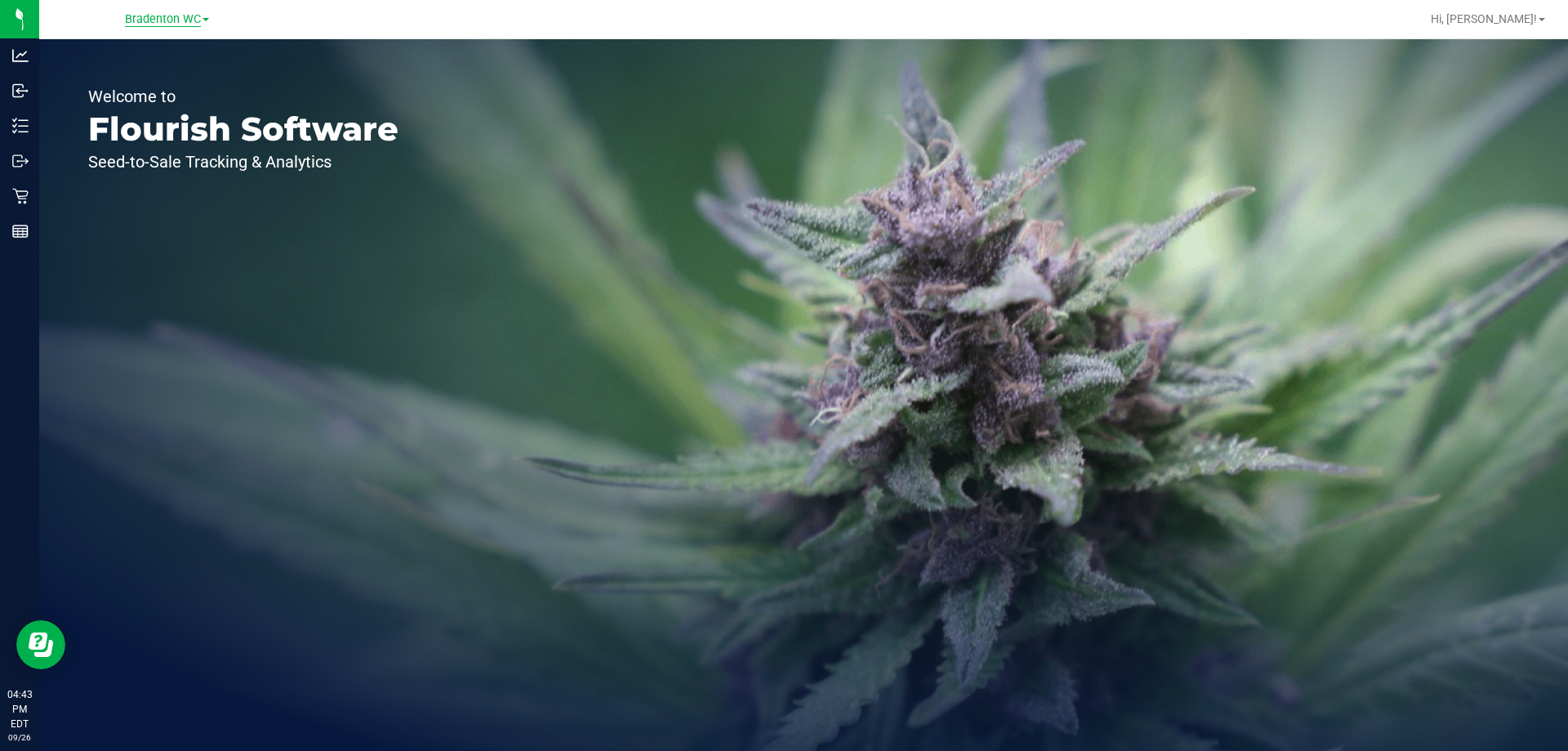
click at [178, 18] on span "Bradenton WC" at bounding box center [163, 20] width 76 height 14
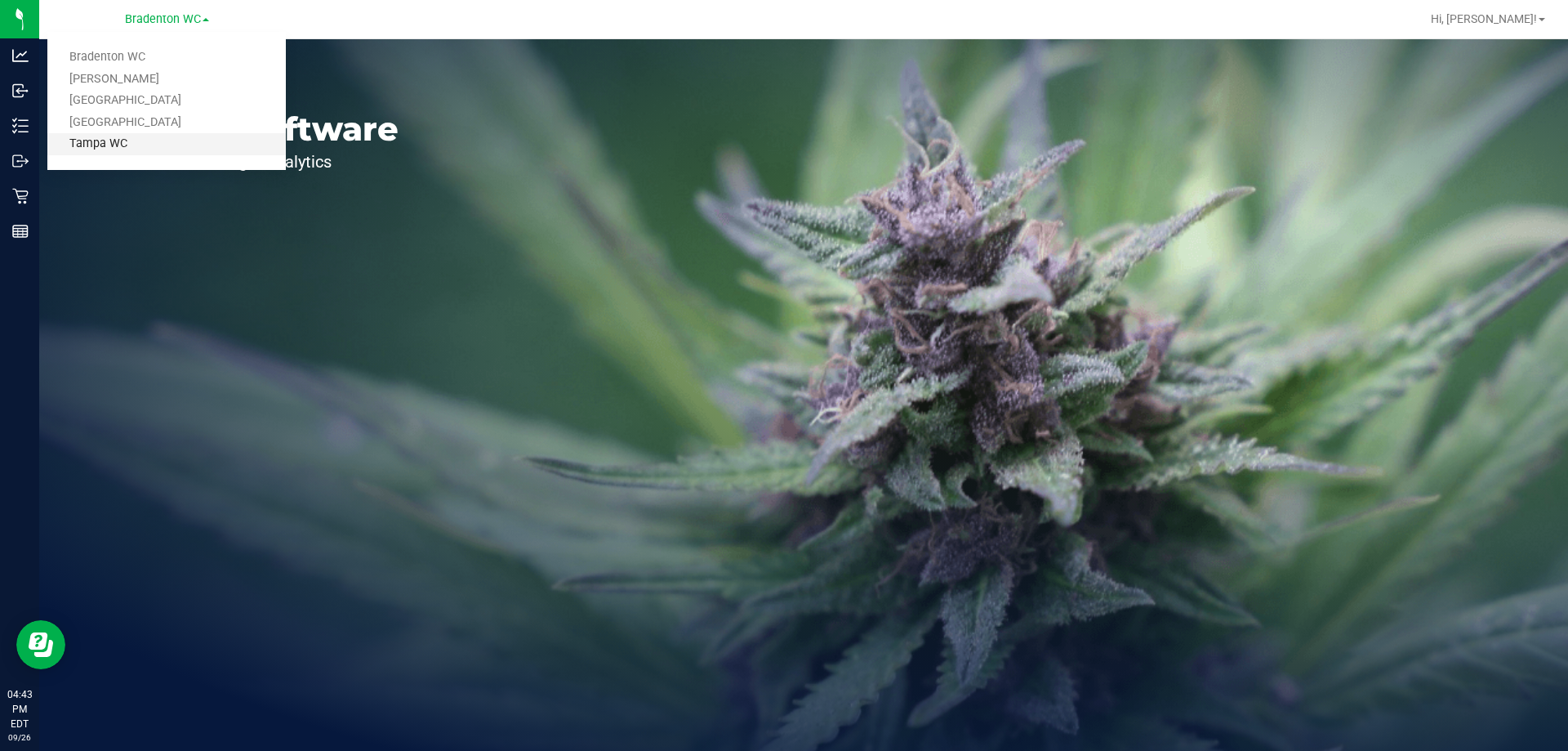
click at [143, 138] on link "Tampa WC" at bounding box center [166, 144] width 238 height 22
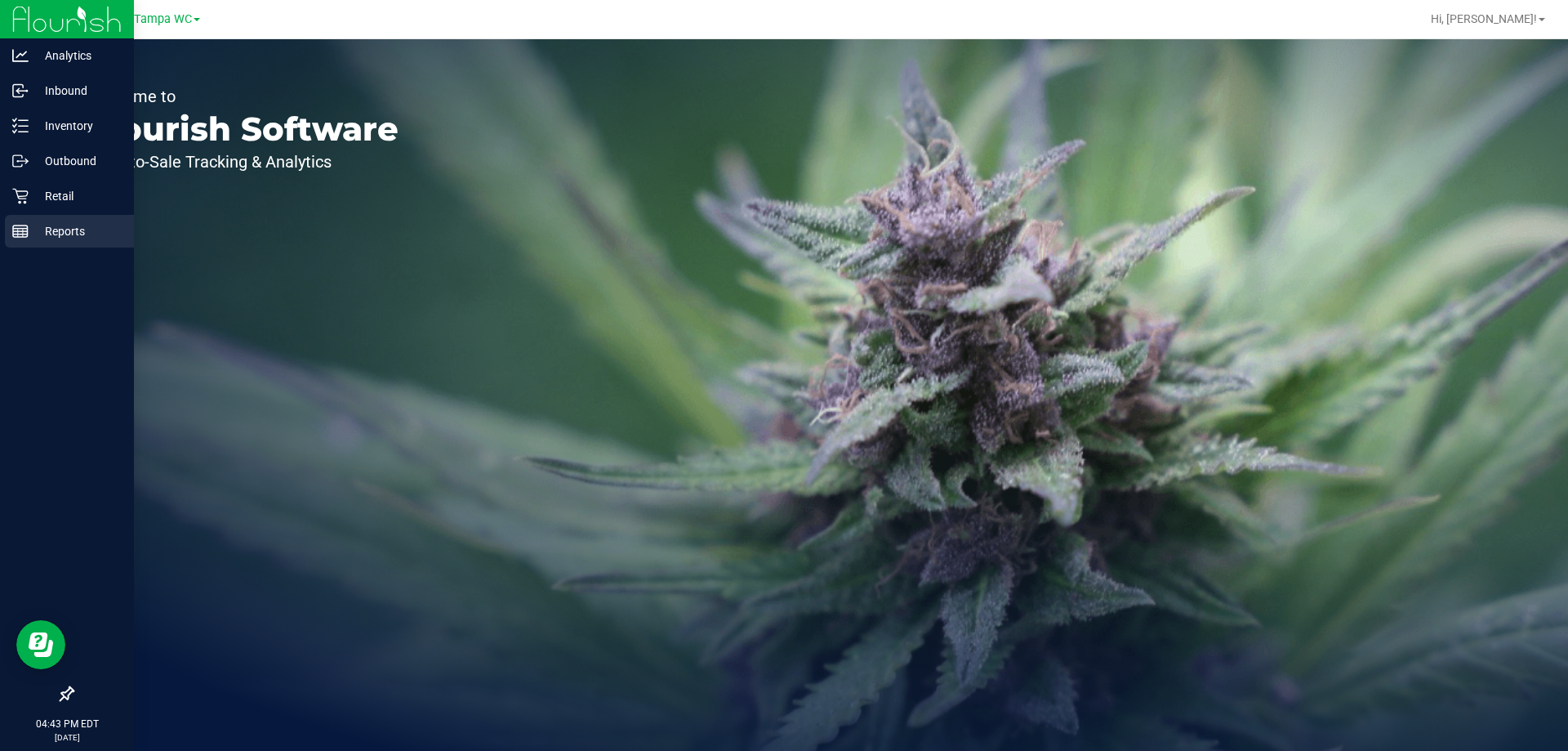
click at [29, 220] on div "Reports" at bounding box center [69, 231] width 129 height 33
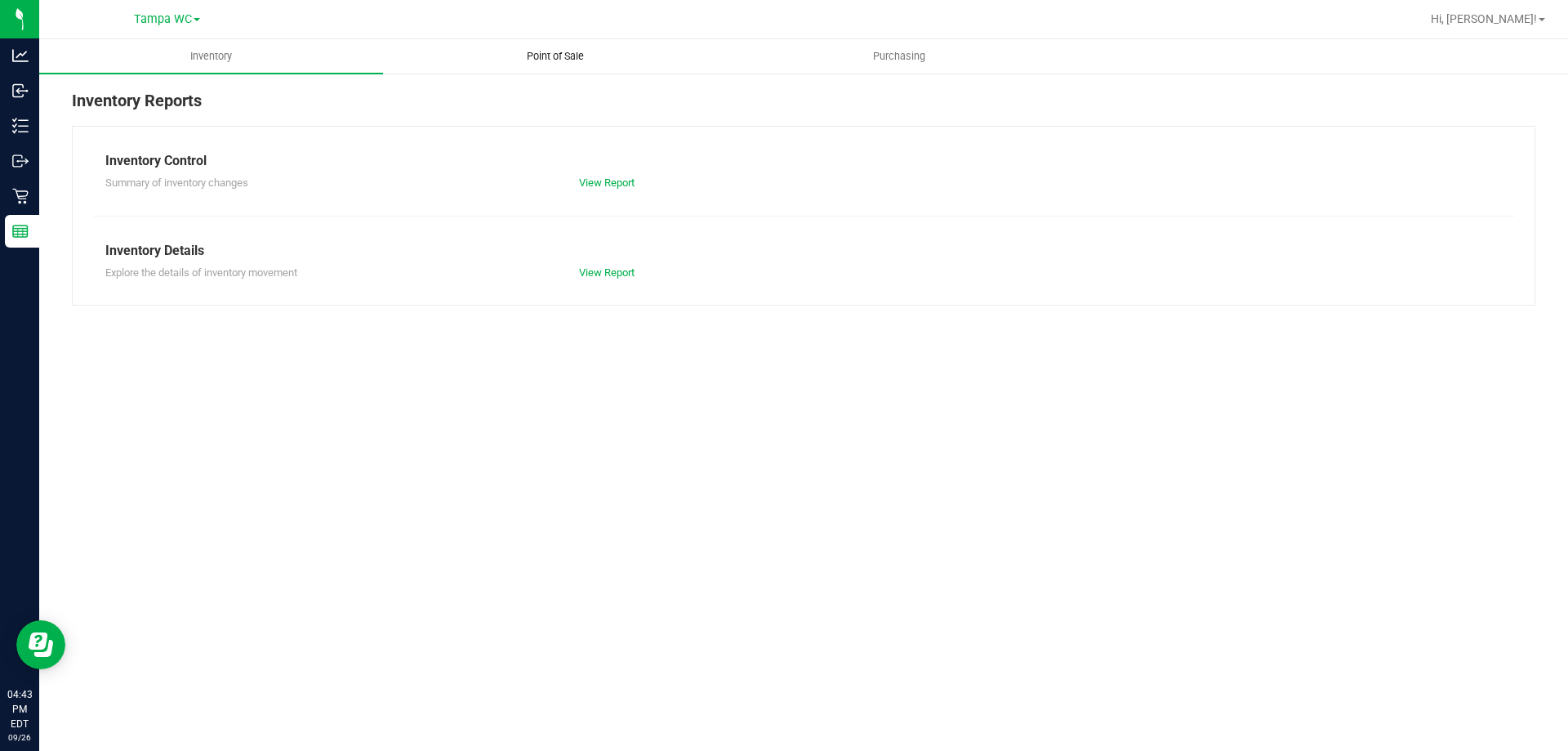
click at [568, 56] on span "Point of Sale" at bounding box center [555, 56] width 101 height 14
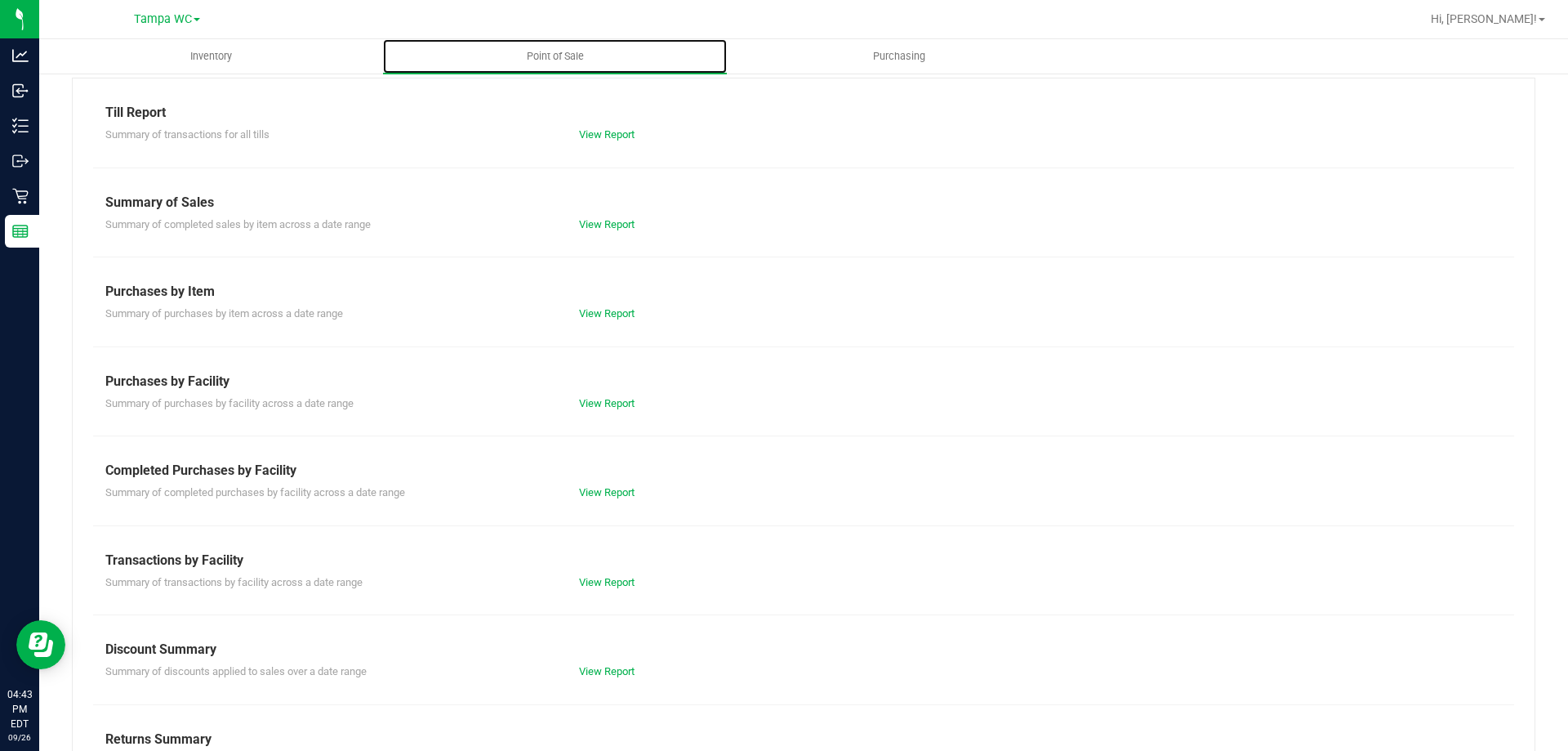
scroll to position [108, 0]
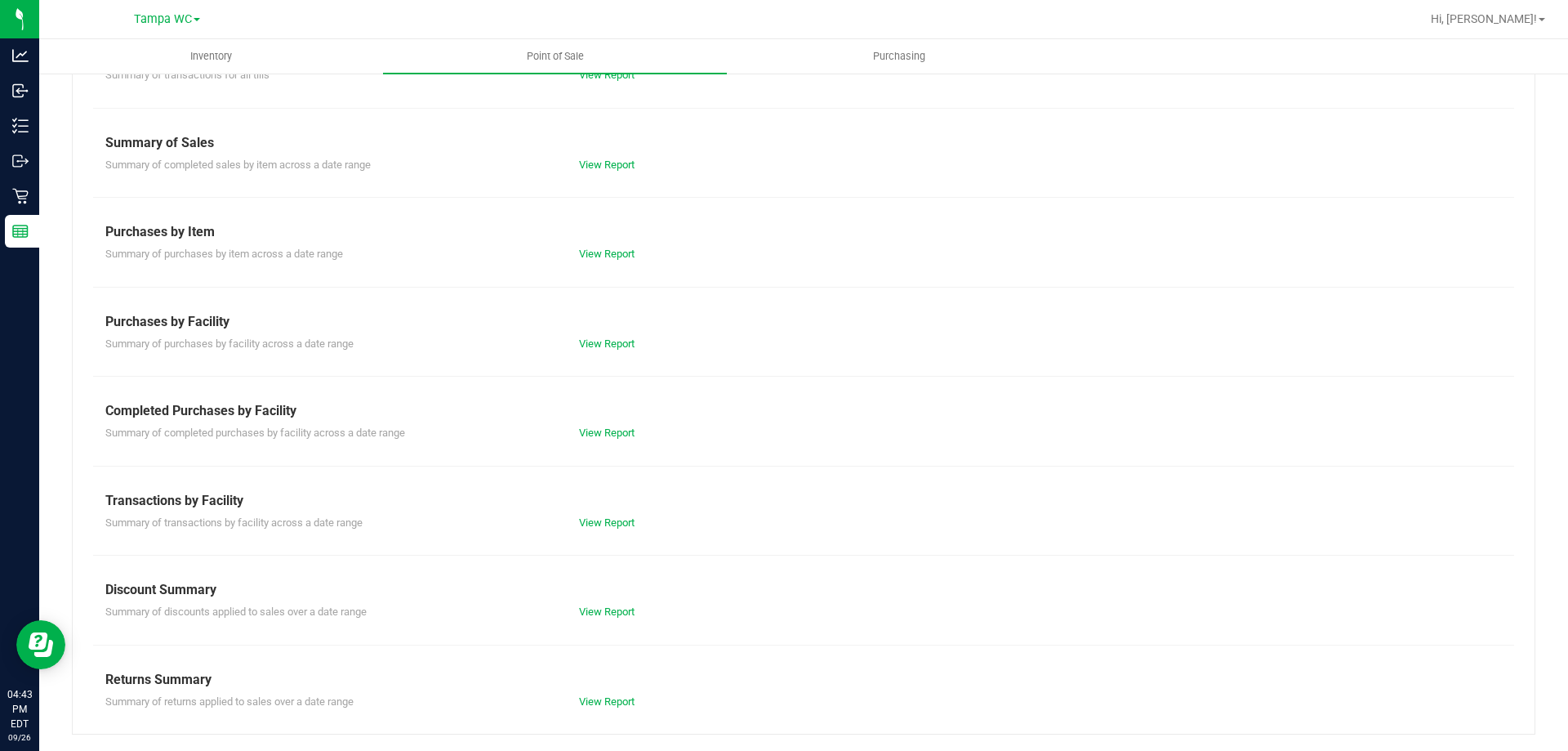
click at [605, 425] on div "View Report" at bounding box center [685, 433] width 237 height 16
click at [610, 428] on link "View Report" at bounding box center [607, 433] width 55 height 13
